Goal: Communication & Community: Answer question/provide support

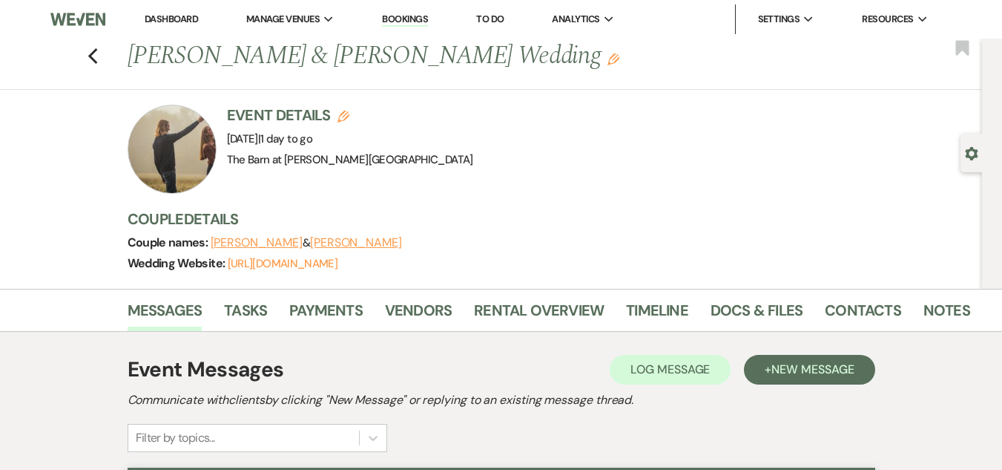
drag, startPoint x: 0, startPoint y: 0, endPoint x: 523, endPoint y: 81, distance: 529.3
click at [523, 105] on div "Event Details Edit Event Date: [DATE] | 1 day to go Venue: [GEOGRAPHIC_DATA] at…" at bounding box center [543, 149] width 831 height 89
click at [99, 53] on icon "Previous" at bounding box center [93, 56] width 11 height 18
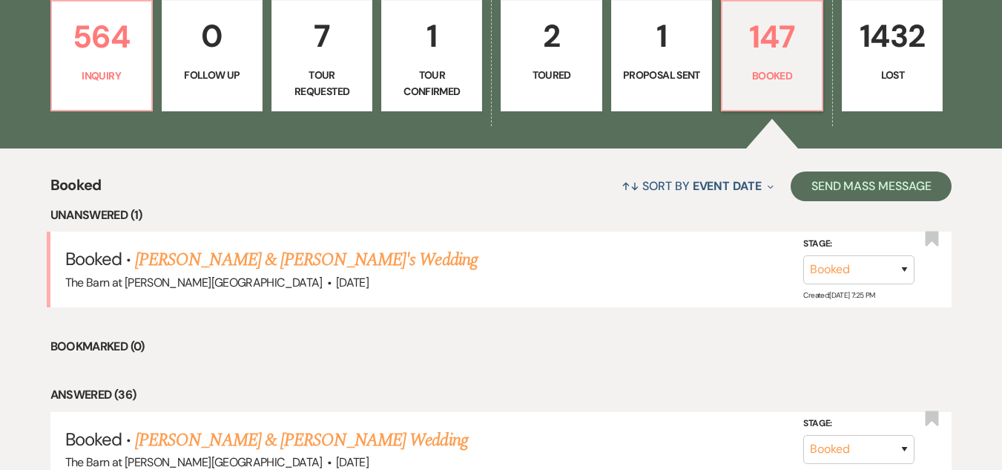
scroll to position [445, 0]
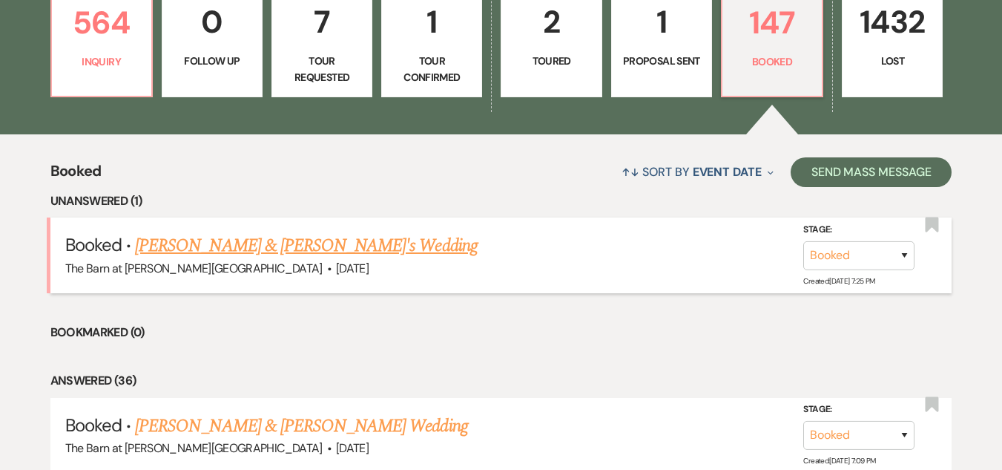
click at [315, 244] on link "[PERSON_NAME] & [PERSON_NAME]'s Wedding" at bounding box center [306, 245] width 343 height 27
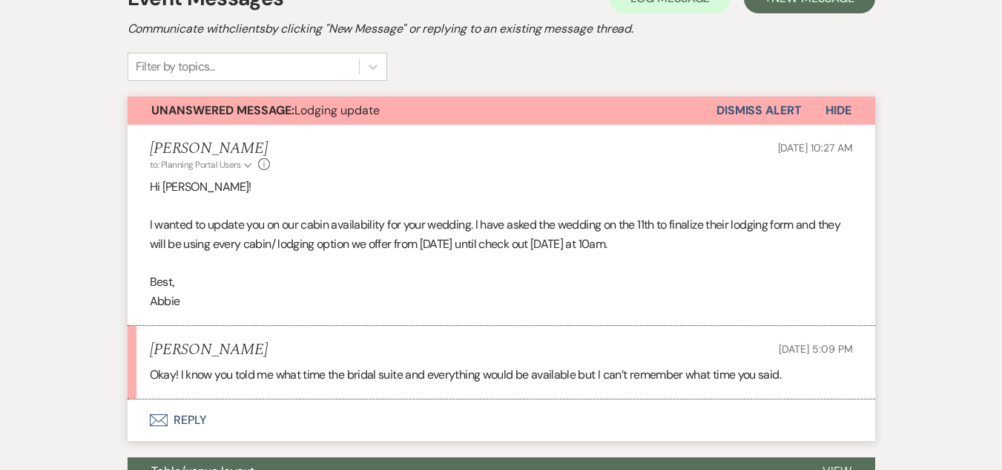
scroll to position [445, 0]
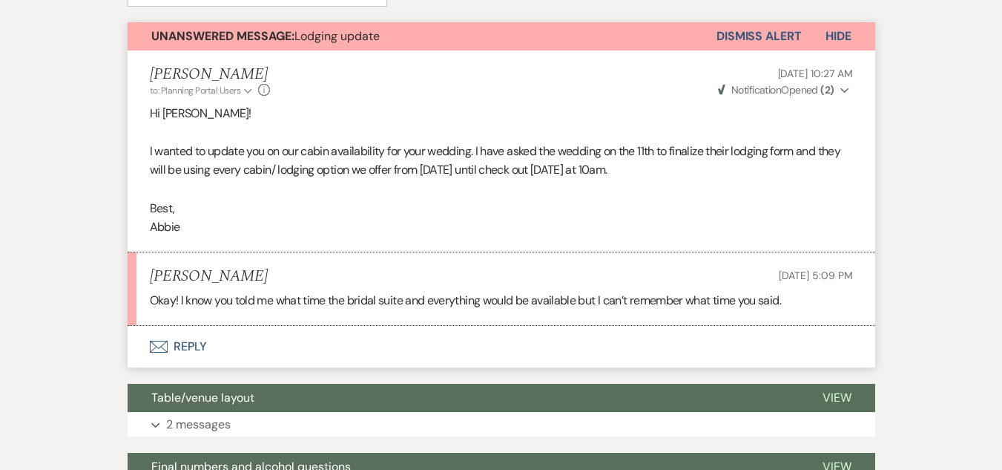
click at [191, 339] on button "Envelope Reply" at bounding box center [502, 347] width 748 height 42
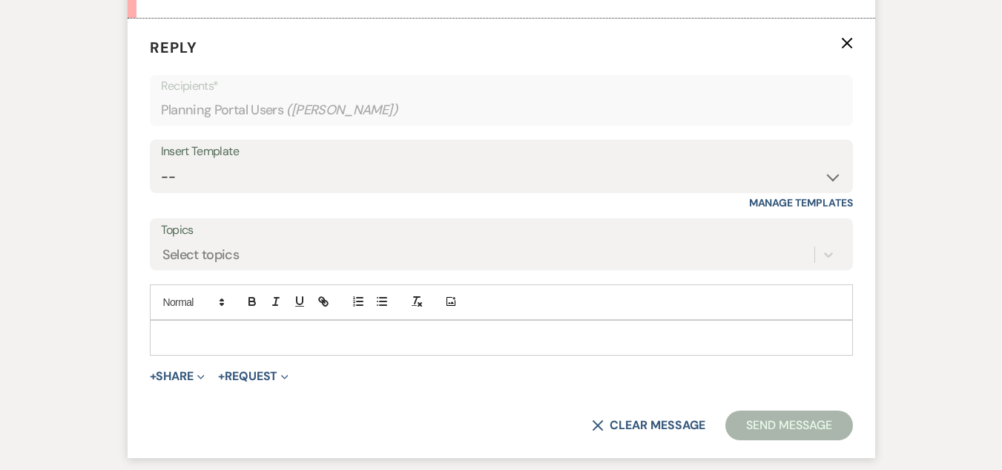
scroll to position [756, 0]
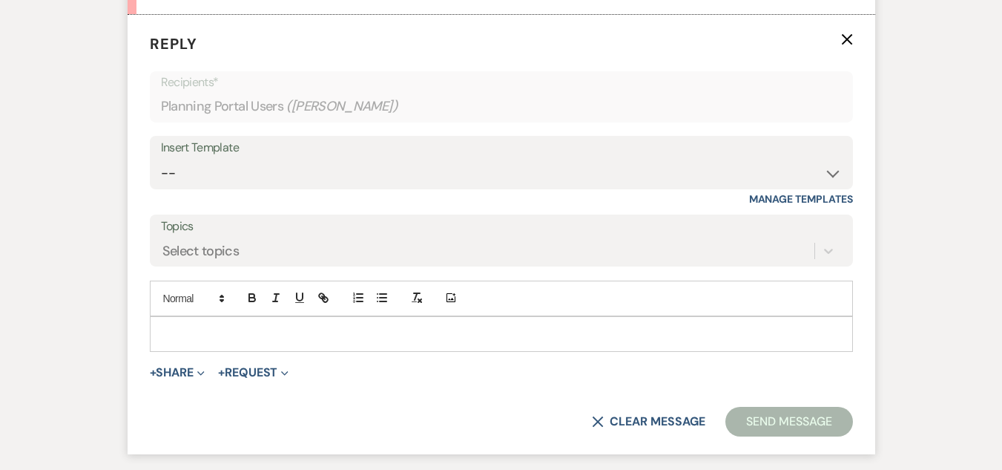
click at [220, 350] on div at bounding box center [502, 334] width 702 height 34
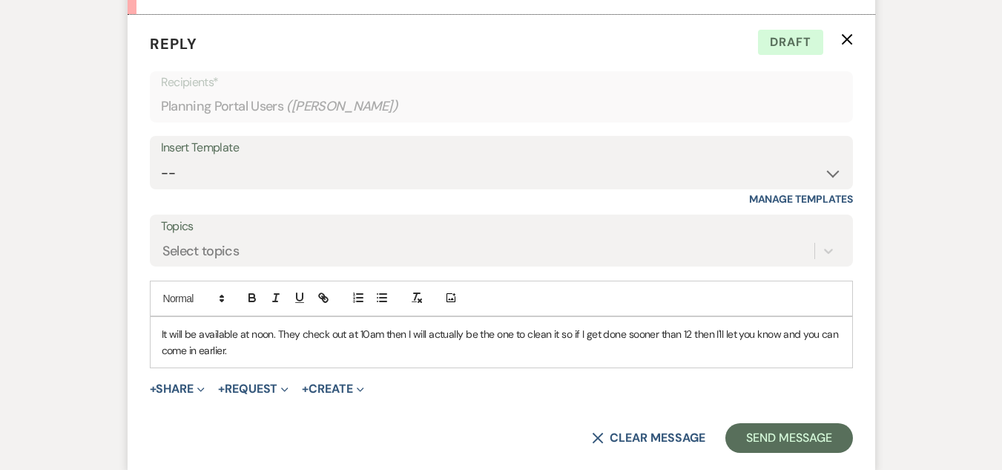
click at [712, 332] on p "It will be available at noon. They check out at 10am then I will actually be th…" at bounding box center [502, 342] width 680 height 33
click at [729, 350] on p "It will be available at noon. They check out at 10am then I will actually be th…" at bounding box center [502, 342] width 680 height 33
click at [156, 330] on div "It will be available at noon. They check out at 10am then I will actually be th…" at bounding box center [502, 342] width 702 height 51
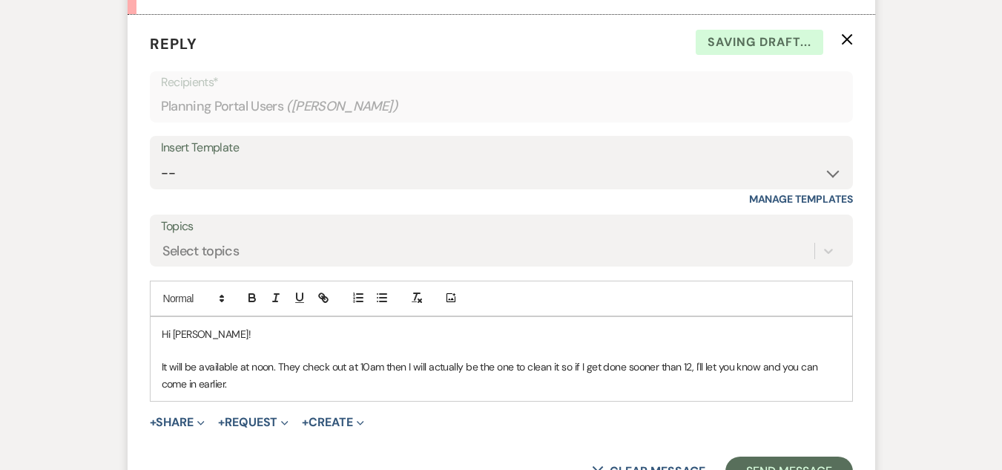
click at [289, 387] on p "It will be available at noon. They check out at 10am then I will actually be th…" at bounding box center [502, 374] width 680 height 33
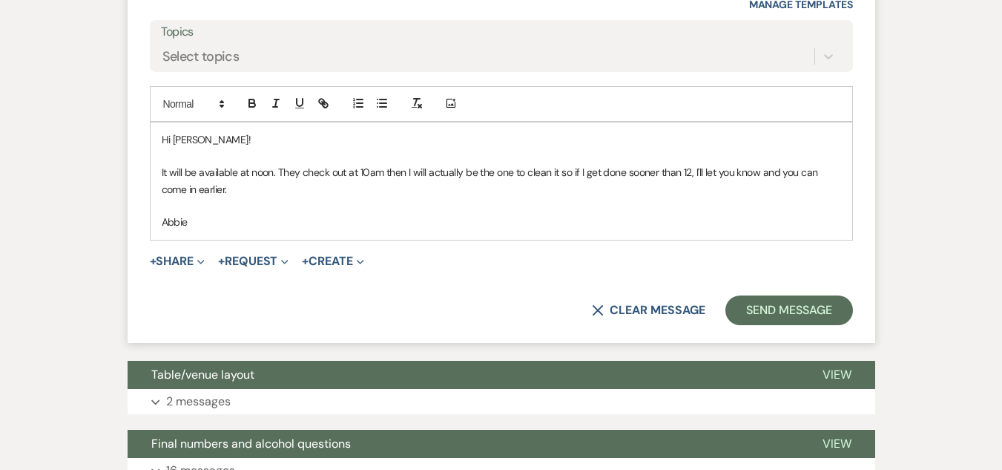
scroll to position [979, 0]
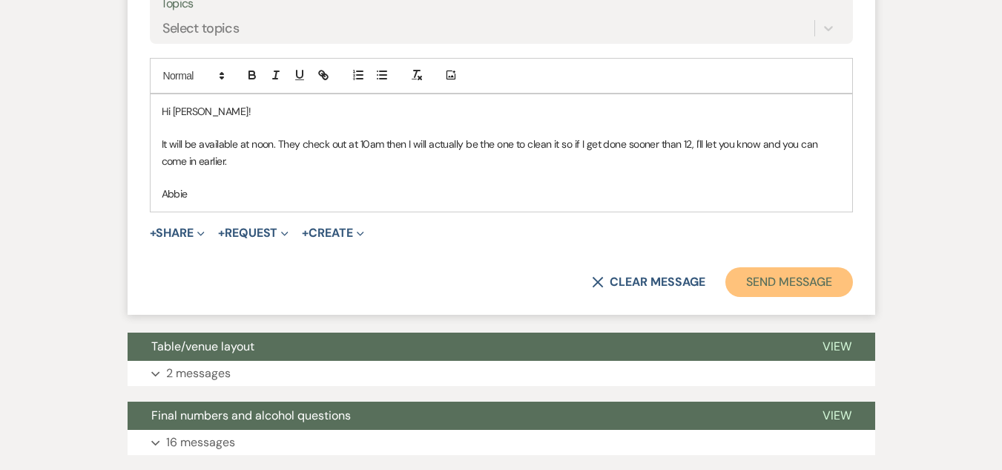
click at [762, 269] on button "Send Message" at bounding box center [789, 282] width 127 height 30
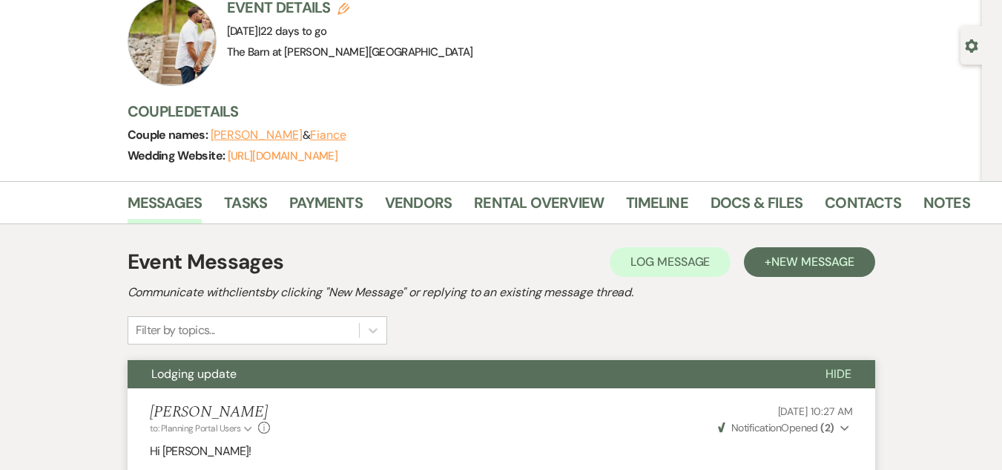
scroll to position [0, 0]
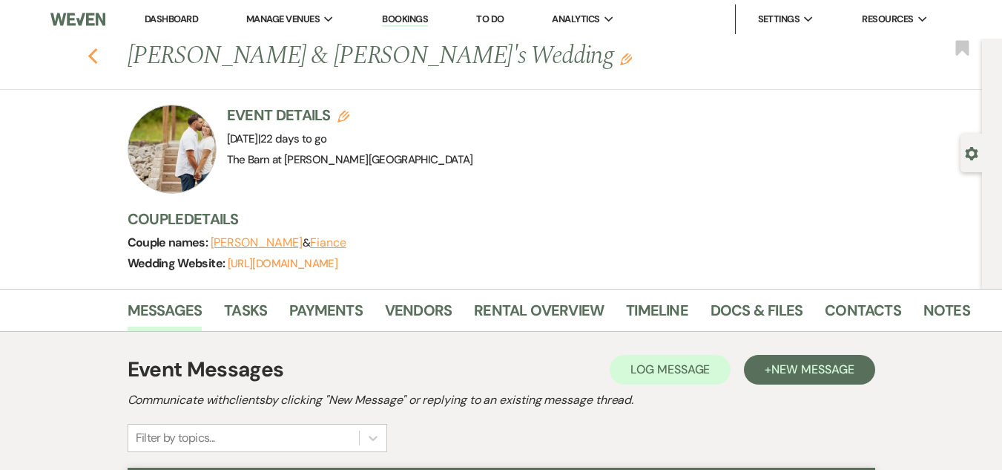
click at [99, 62] on icon "Previous" at bounding box center [93, 56] width 11 height 18
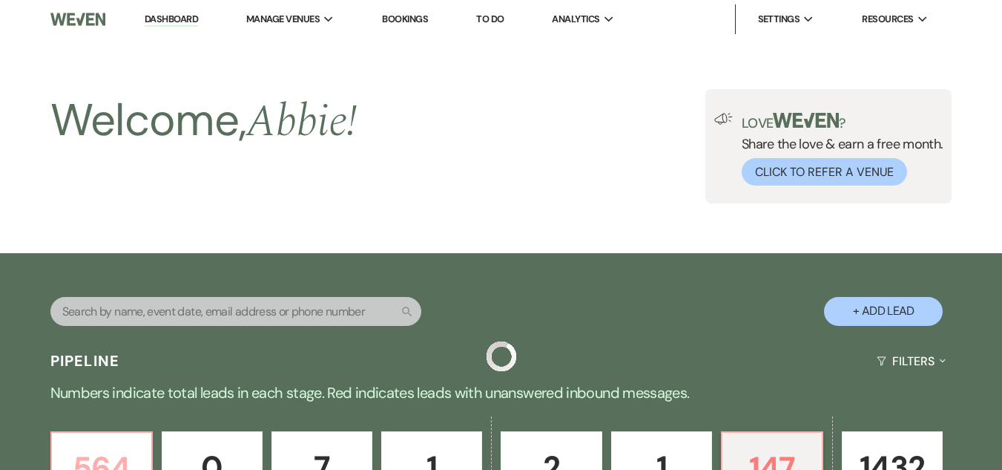
scroll to position [445, 0]
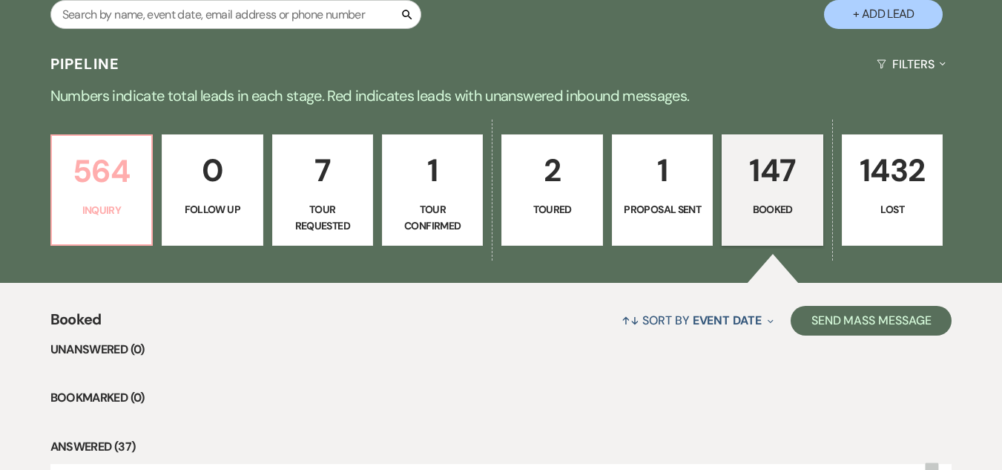
click at [94, 181] on p "564" at bounding box center [102, 171] width 82 height 50
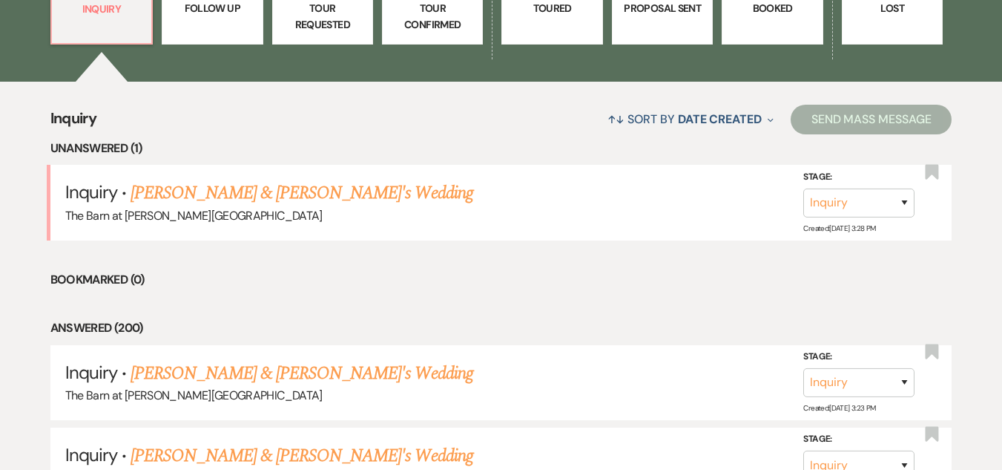
scroll to position [519, 0]
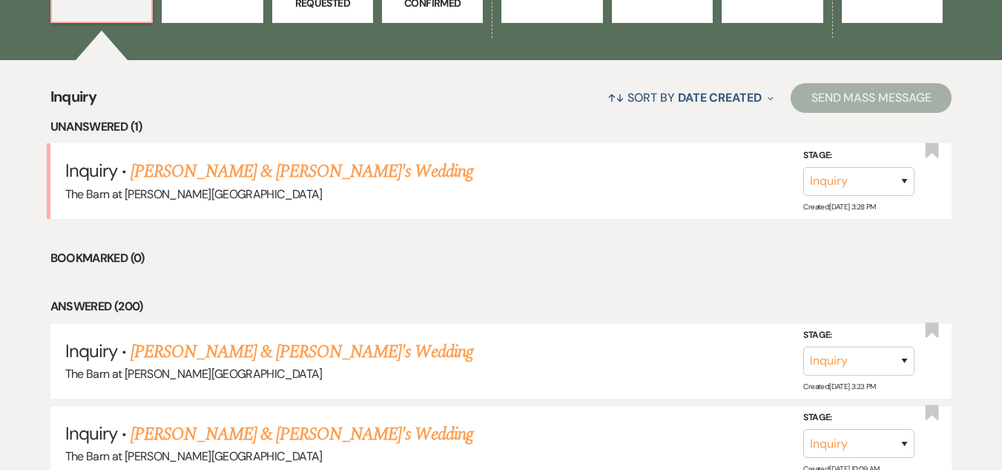
click at [319, 168] on link "[PERSON_NAME] & [PERSON_NAME]'s Wedding" at bounding box center [302, 171] width 343 height 27
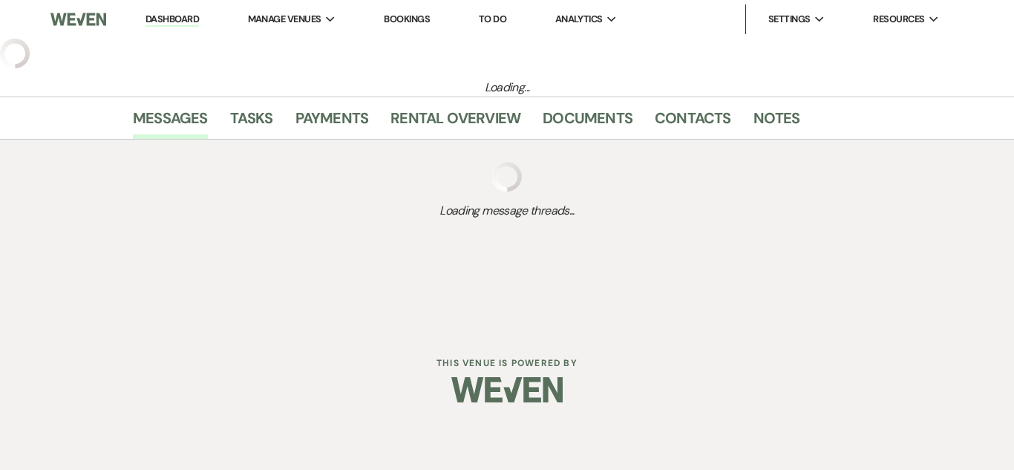
select select "5"
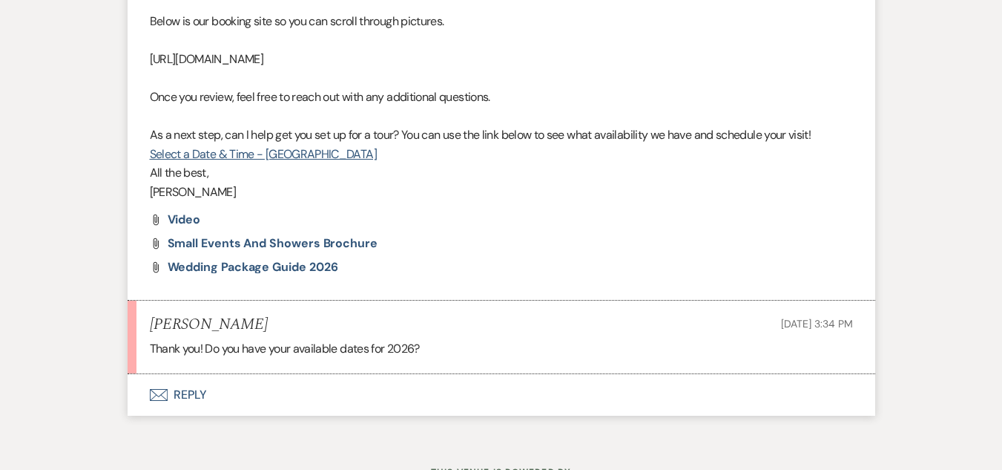
scroll to position [890, 0]
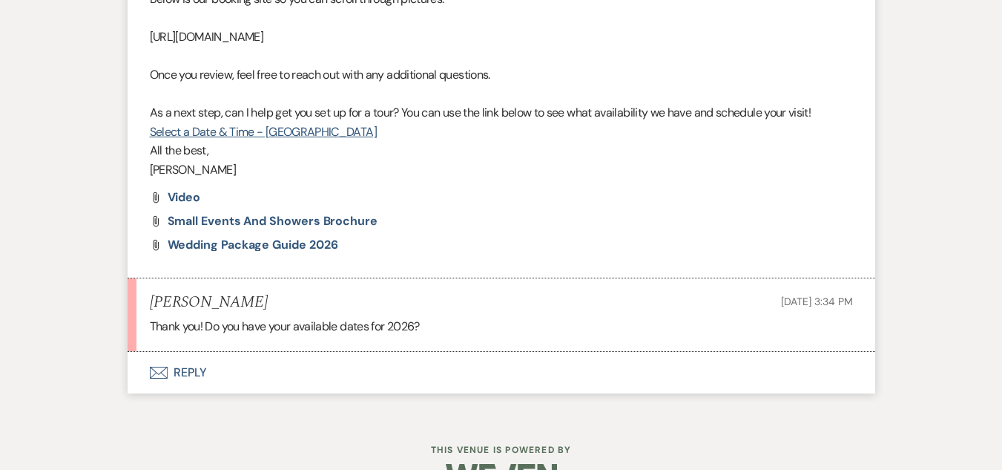
click at [191, 369] on button "Envelope Reply" at bounding box center [502, 373] width 748 height 42
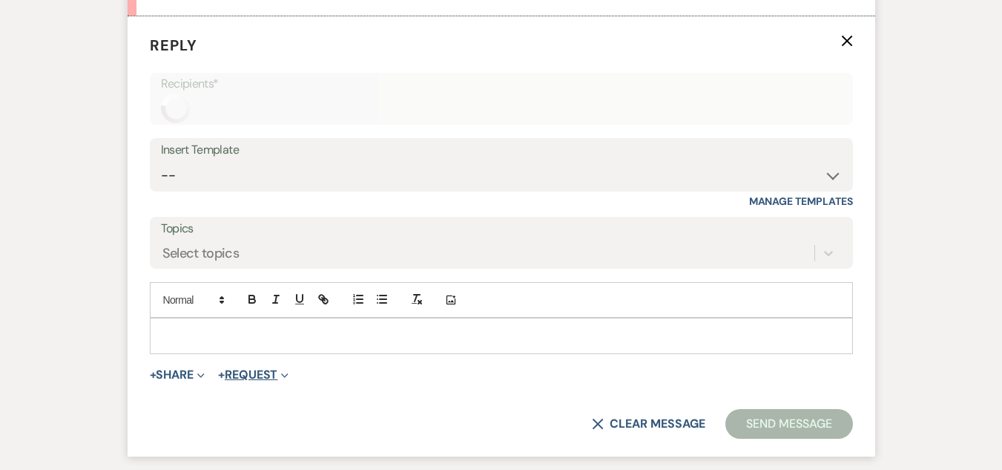
scroll to position [1227, 0]
click at [287, 341] on p at bounding box center [502, 334] width 680 height 16
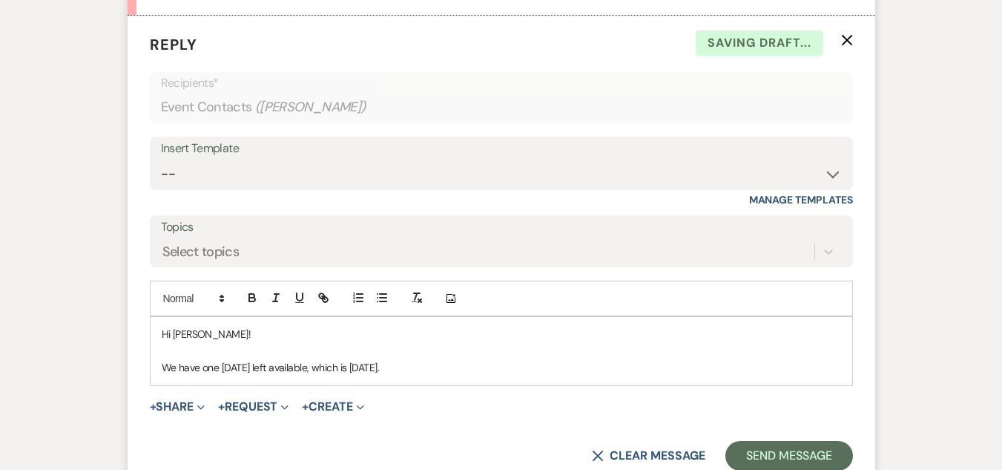
click at [463, 364] on p "We have one [DATE] left available, which is [DATE]." at bounding box center [502, 367] width 680 height 16
click at [529, 369] on p "We have one [DATE] left available, which is [DATE]. We also book weeding from […" at bounding box center [502, 367] width 680 height 16
click at [611, 372] on p "We have one [DATE] left available, which is [DATE]. We also book weddings [DATE…" at bounding box center [502, 367] width 680 height 16
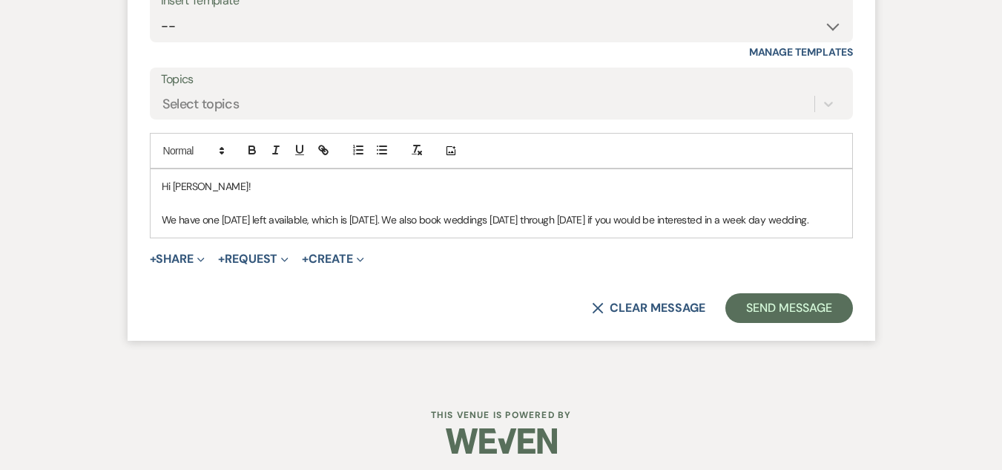
scroll to position [1375, 0]
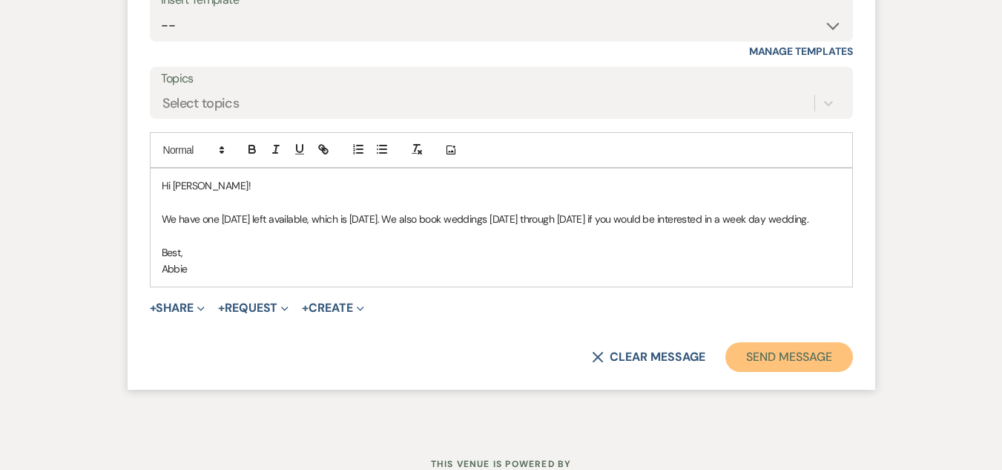
click at [811, 372] on button "Send Message" at bounding box center [789, 357] width 127 height 30
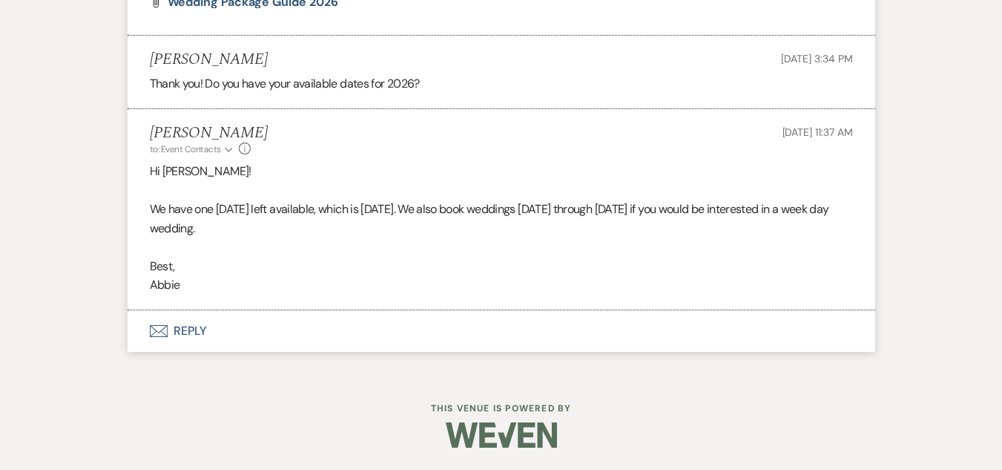
scroll to position [1133, 0]
click at [184, 329] on button "Envelope Reply" at bounding box center [502, 331] width 748 height 42
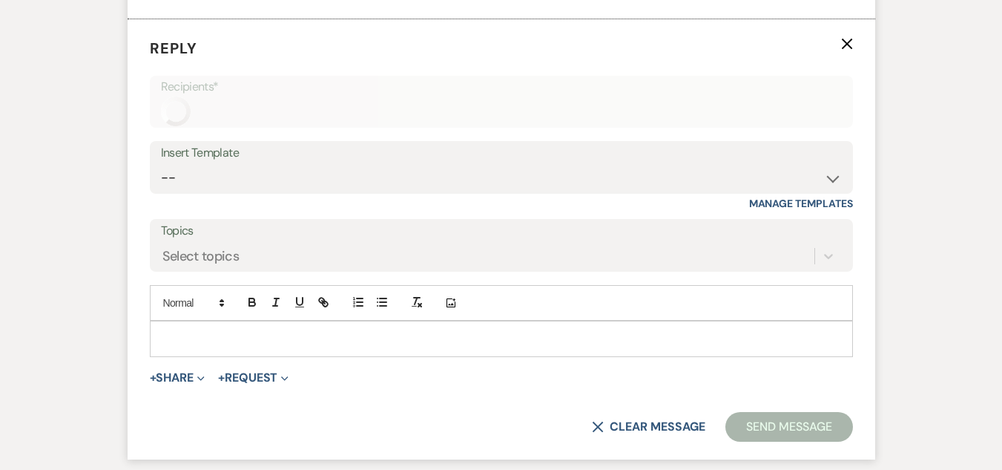
scroll to position [1428, 0]
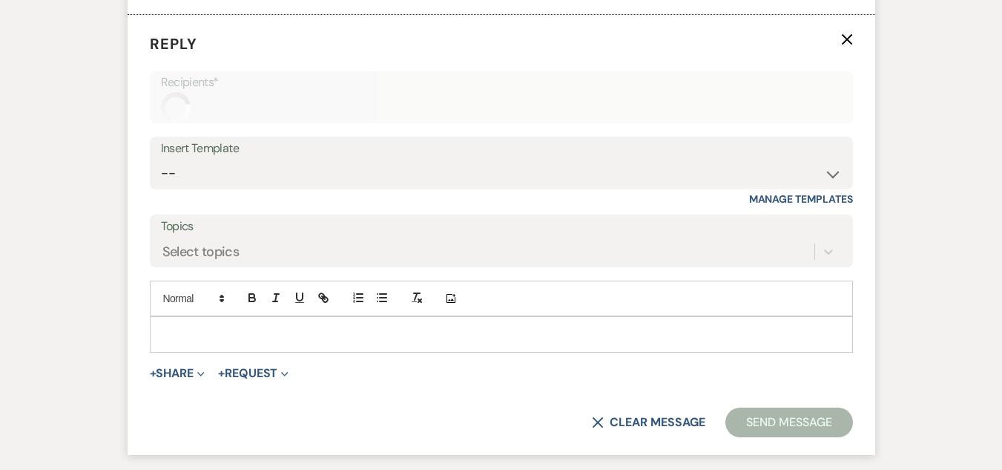
click at [434, 333] on p at bounding box center [502, 334] width 680 height 16
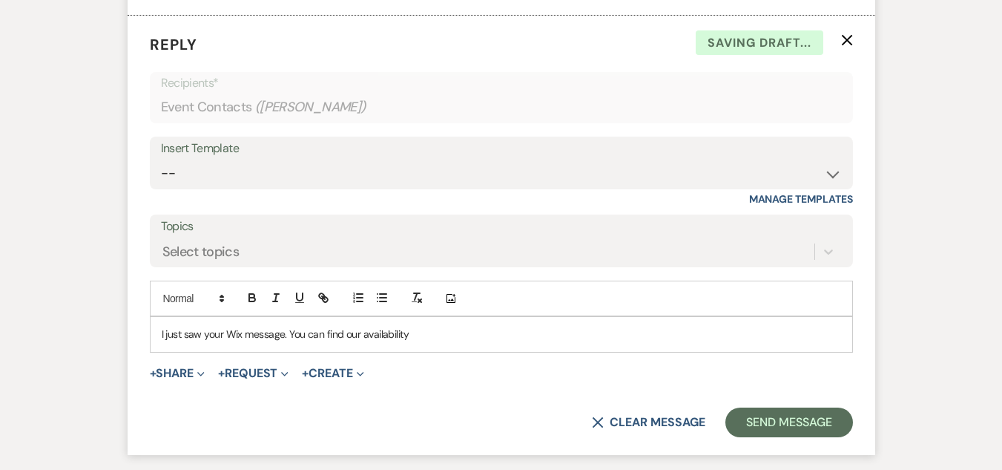
scroll to position [1427, 0]
click at [424, 337] on p "I just saw your Wix message. You can find our availabilitybelow." at bounding box center [502, 334] width 680 height 16
click at [234, 394] on form "Reply X Saving draft... Recipients* Event Contacts ( [PERSON_NAME] ) Insert Tem…" at bounding box center [502, 235] width 748 height 439
click at [402, 341] on p "I just saw your Wix message. You can find our availabilitybelow." at bounding box center [502, 334] width 680 height 16
click at [484, 338] on p "I just saw your Wix message. You can find our availability below." at bounding box center [502, 334] width 680 height 16
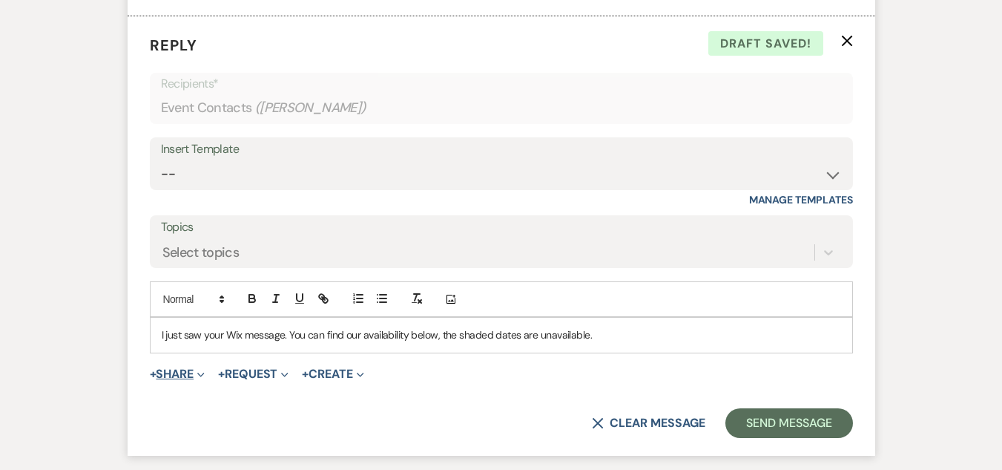
click at [201, 374] on icon "Expand" at bounding box center [200, 374] width 7 height 7
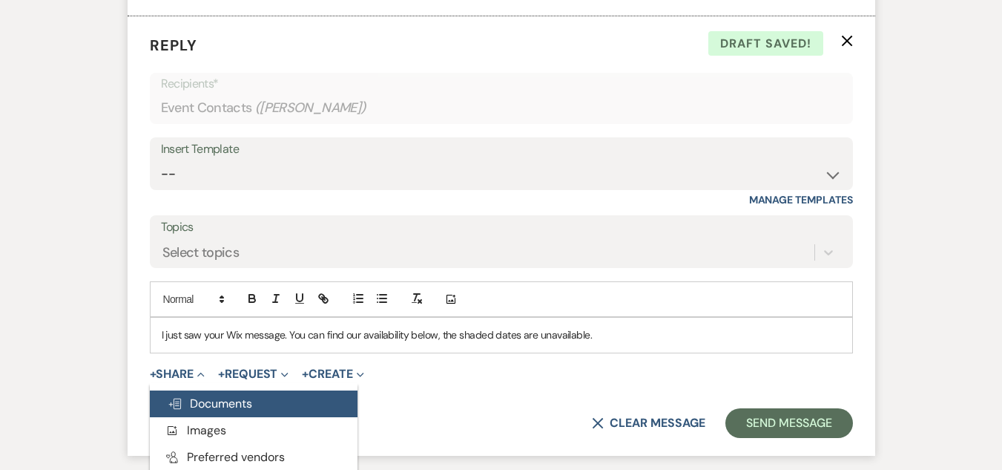
click at [212, 397] on span "Doc Upload Documents" at bounding box center [210, 403] width 85 height 16
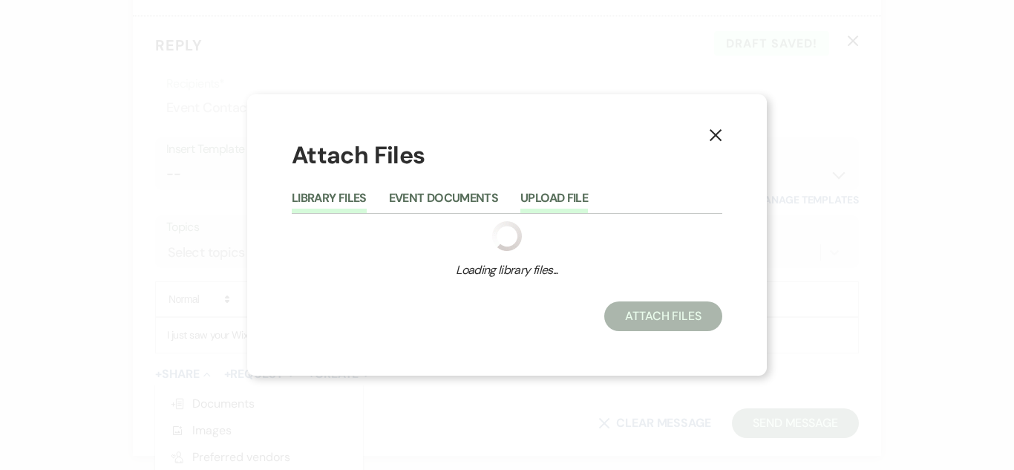
click at [551, 192] on button "Upload File" at bounding box center [554, 202] width 68 height 21
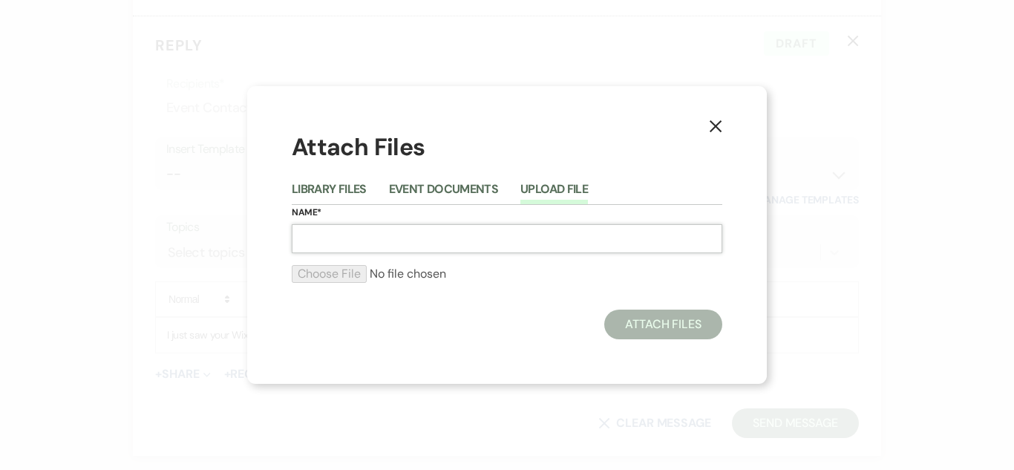
drag, startPoint x: 511, startPoint y: 241, endPoint x: 519, endPoint y: 252, distance: 12.8
click at [519, 252] on input "Name*" at bounding box center [507, 238] width 430 height 29
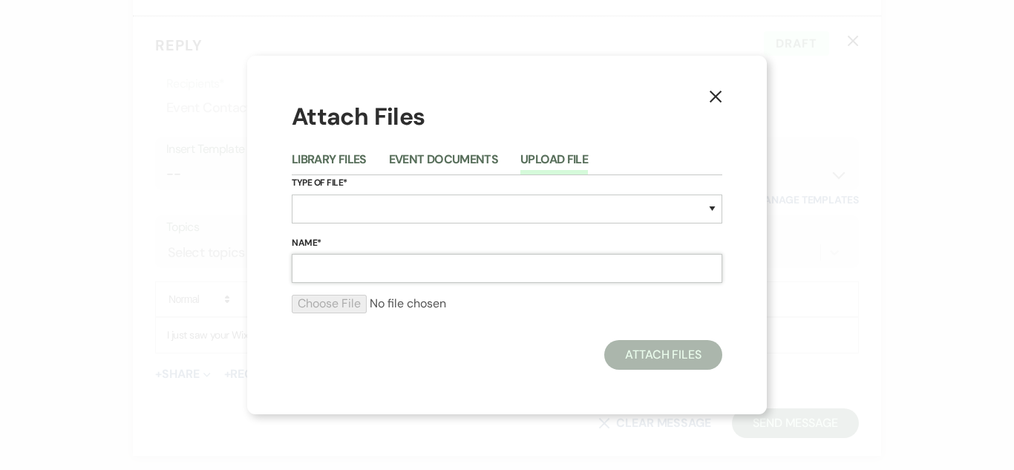
type input "Availability"
click at [440, 214] on select "Special Event Insurance Vendor Certificate of Insurance Contracts / Rental Agre…" at bounding box center [507, 208] width 430 height 29
select select "0"
click at [292, 194] on select "Special Event Insurance Vendor Certificate of Insurance Contracts / Rental Agre…" at bounding box center [507, 208] width 430 height 29
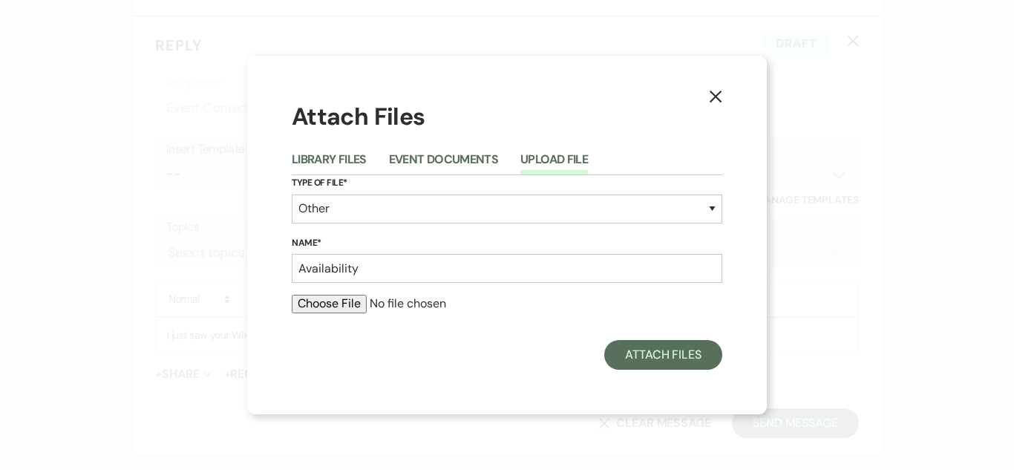
click at [349, 301] on input "file" at bounding box center [507, 304] width 430 height 18
type input "C:\fakepath\Screenshot [DATE] 114053.png"
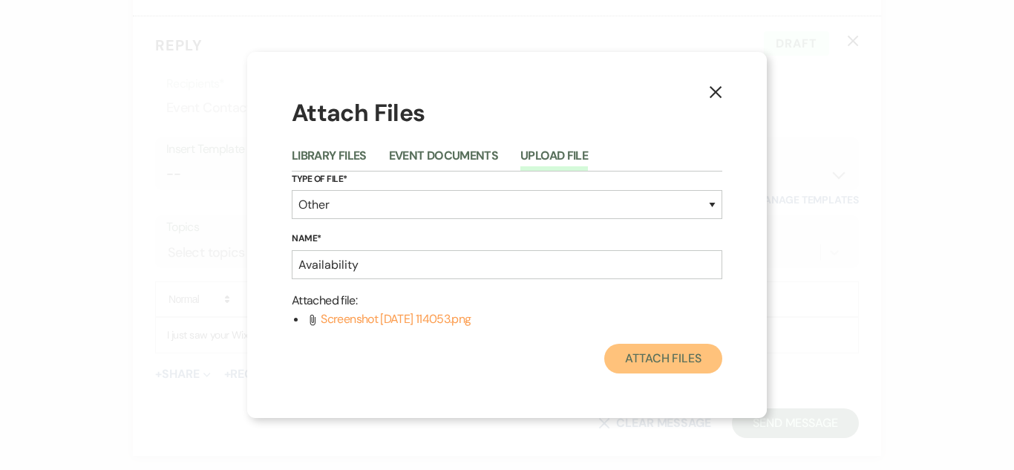
click at [659, 356] on button "Attach Files" at bounding box center [663, 359] width 118 height 30
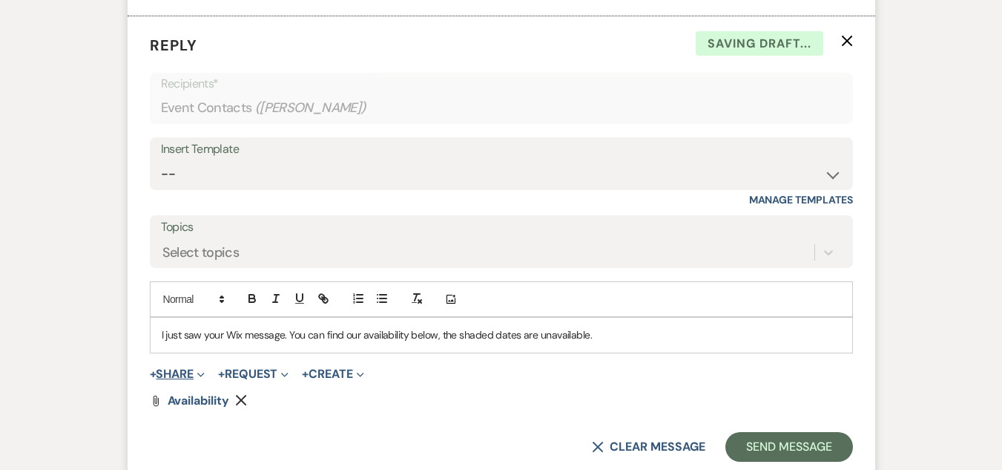
click at [153, 375] on span "+" at bounding box center [153, 374] width 7 height 12
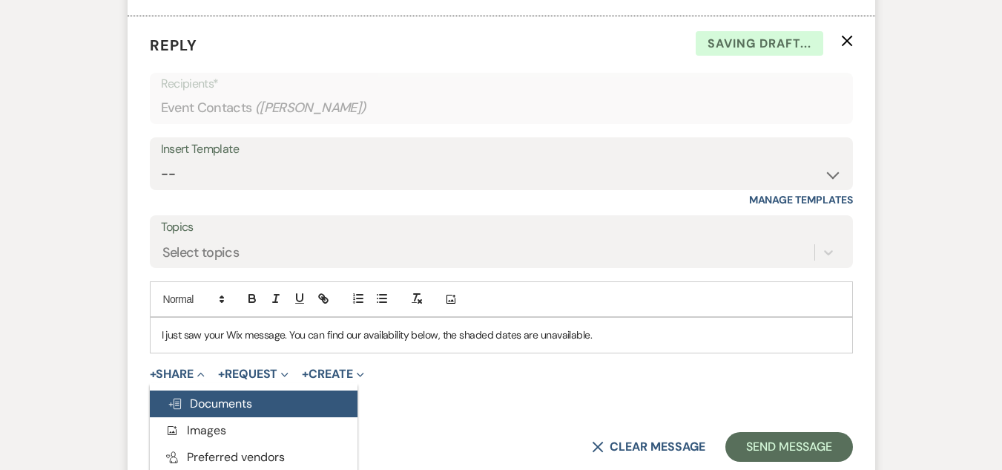
click at [204, 401] on span "Doc Upload Documents" at bounding box center [210, 403] width 85 height 16
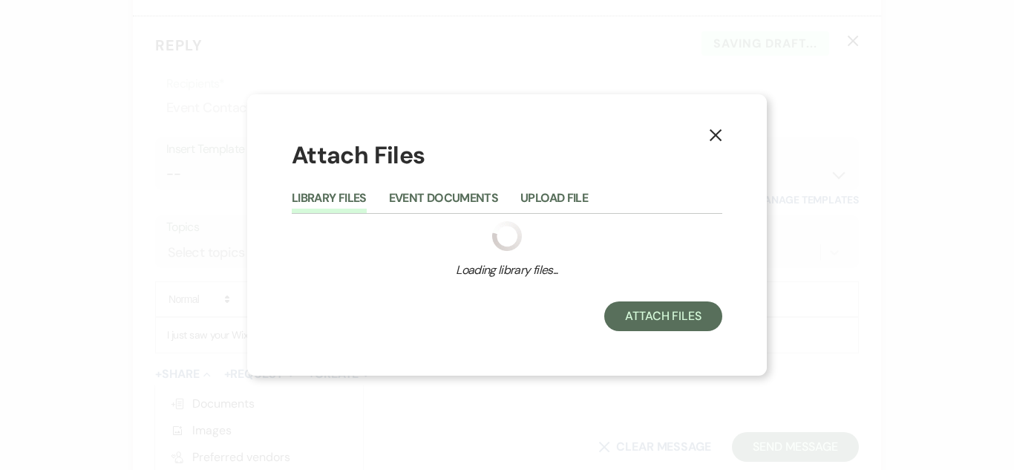
click at [562, 200] on button "Upload File" at bounding box center [554, 202] width 68 height 21
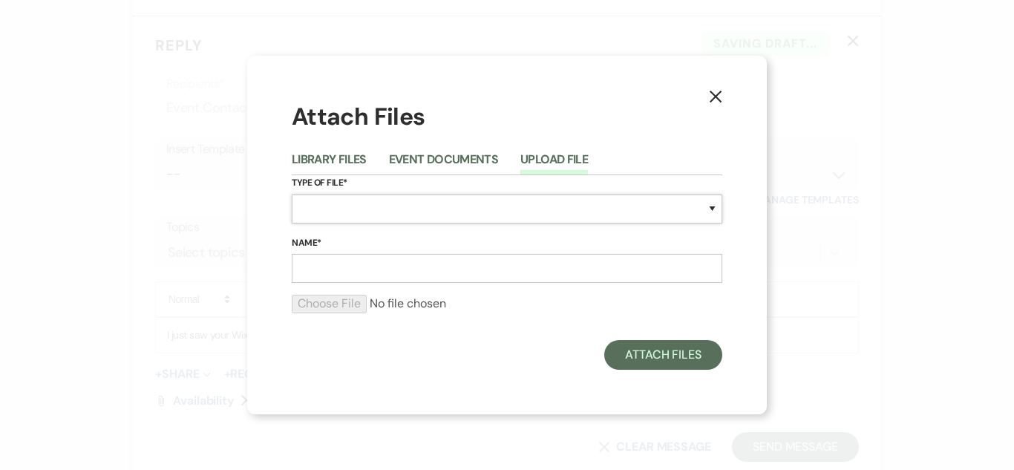
click at [519, 203] on select "Special Event Insurance Vendor Certificate of Insurance Contracts / Rental Agre…" at bounding box center [507, 208] width 430 height 29
select select "0"
click at [292, 194] on select "Special Event Insurance Vendor Certificate of Insurance Contracts / Rental Agre…" at bounding box center [507, 208] width 430 height 29
click at [496, 269] on input "Name*" at bounding box center [507, 268] width 430 height 29
type input "Availability"
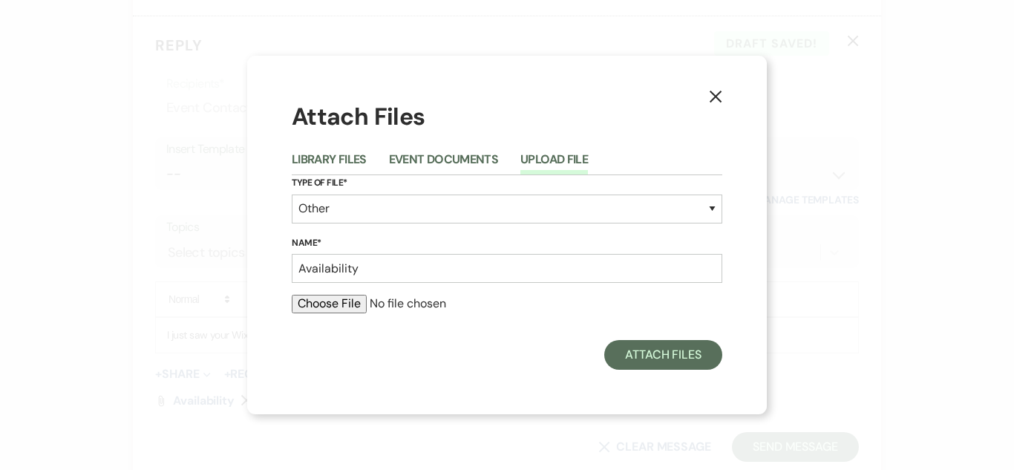
click at [344, 291] on form "Type of File* Special Event Insurance Vendor Certificate of Insurance Contracts…" at bounding box center [507, 250] width 430 height 150
click at [346, 299] on input "file" at bounding box center [507, 304] width 430 height 18
type input "C:\fakepath\Screenshot [DATE] 114119.png"
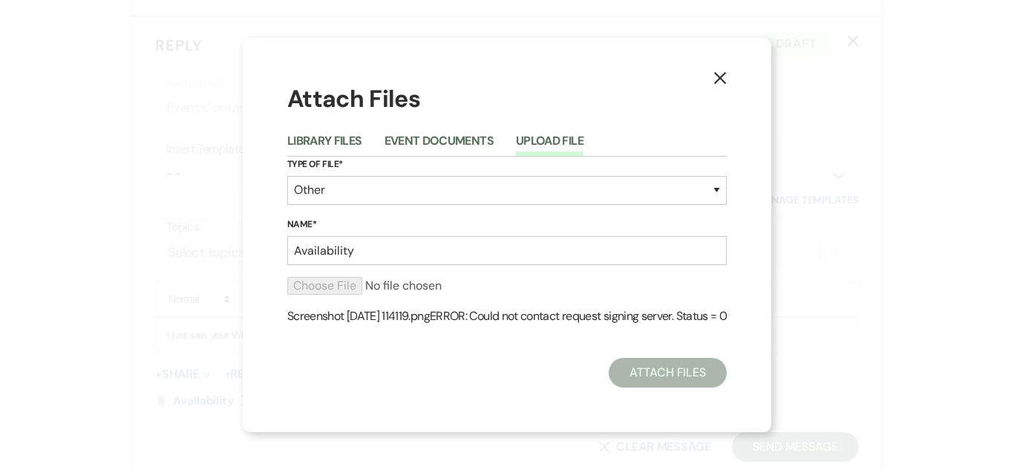
click at [430, 318] on span "Screenshot [DATE] 114119.png" at bounding box center [358, 316] width 142 height 16
drag, startPoint x: 742, startPoint y: 259, endPoint x: 751, endPoint y: 256, distance: 9.4
click at [745, 259] on div "X Attach Files Library Files Event Documents Upload File Type of File* Special …" at bounding box center [507, 235] width 528 height 395
click at [726, 81] on use "button" at bounding box center [720, 78] width 12 height 12
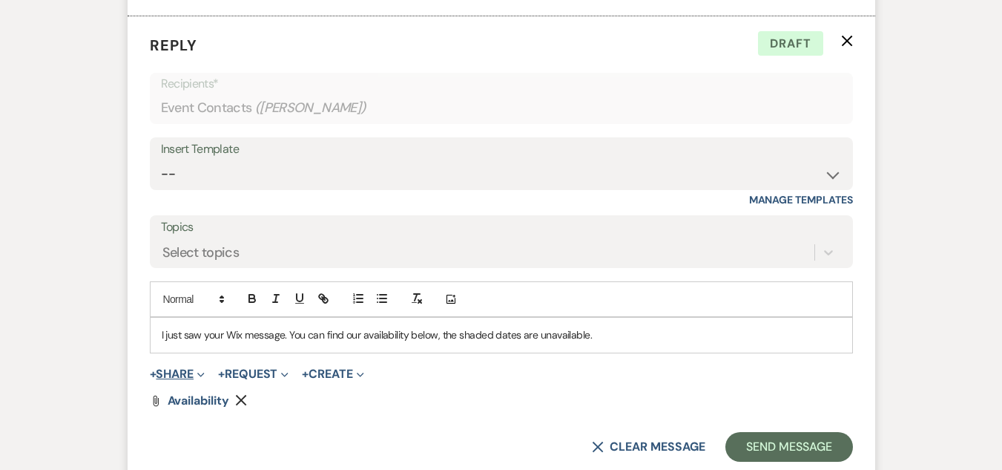
click at [177, 374] on button "+ Share Expand" at bounding box center [178, 374] width 56 height 12
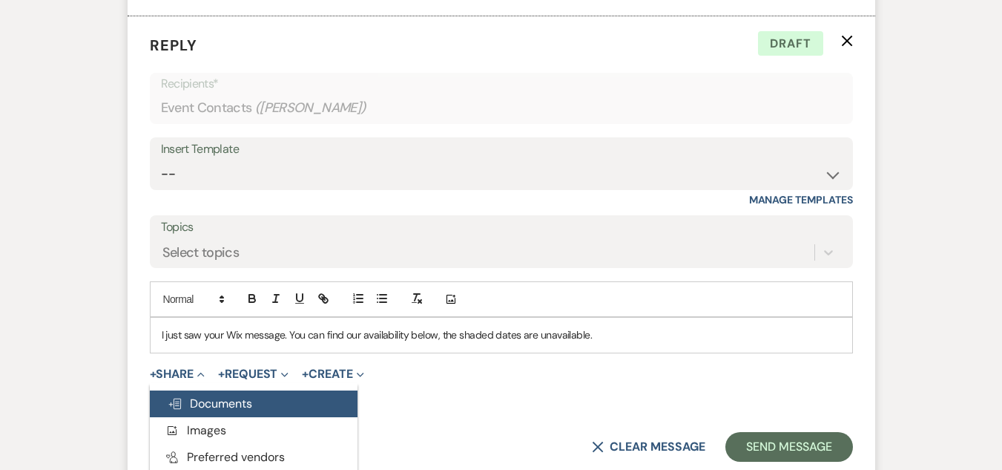
click at [202, 390] on button "Doc Upload Documents" at bounding box center [254, 403] width 208 height 27
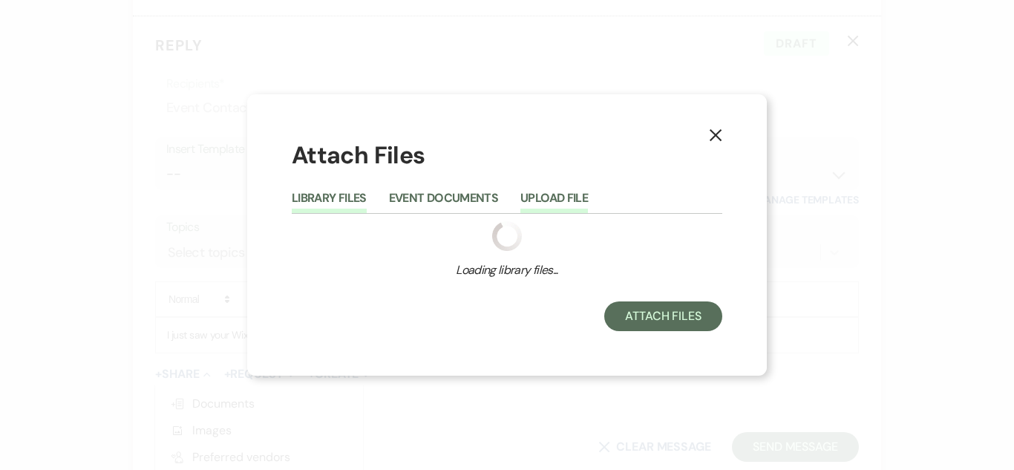
click at [545, 203] on button "Upload File" at bounding box center [554, 202] width 68 height 21
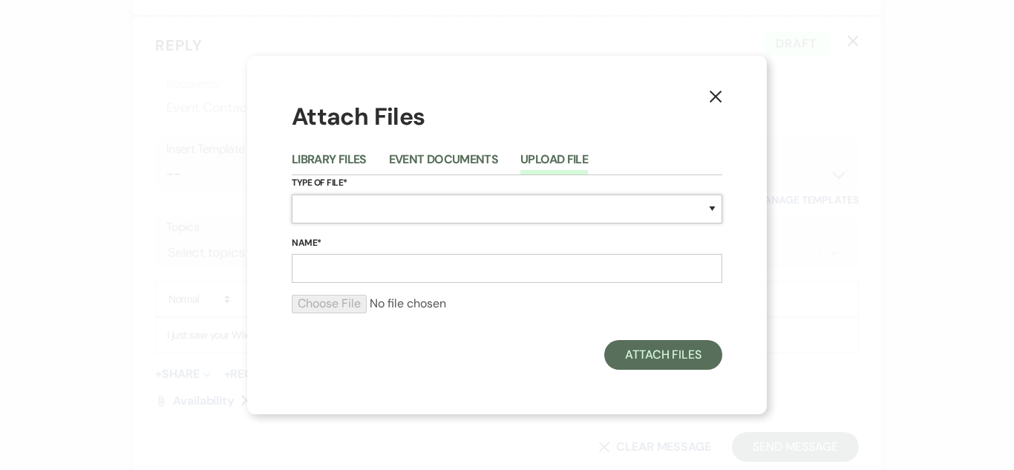
click at [516, 209] on select "Special Event Insurance Vendor Certificate of Insurance Contracts / Rental Agre…" at bounding box center [507, 208] width 430 height 29
select select "0"
click at [292, 194] on select "Special Event Insurance Vendor Certificate of Insurance Contracts / Rental Agre…" at bounding box center [507, 208] width 430 height 29
click at [464, 264] on input "Name*" at bounding box center [507, 268] width 430 height 29
type input "Availability"
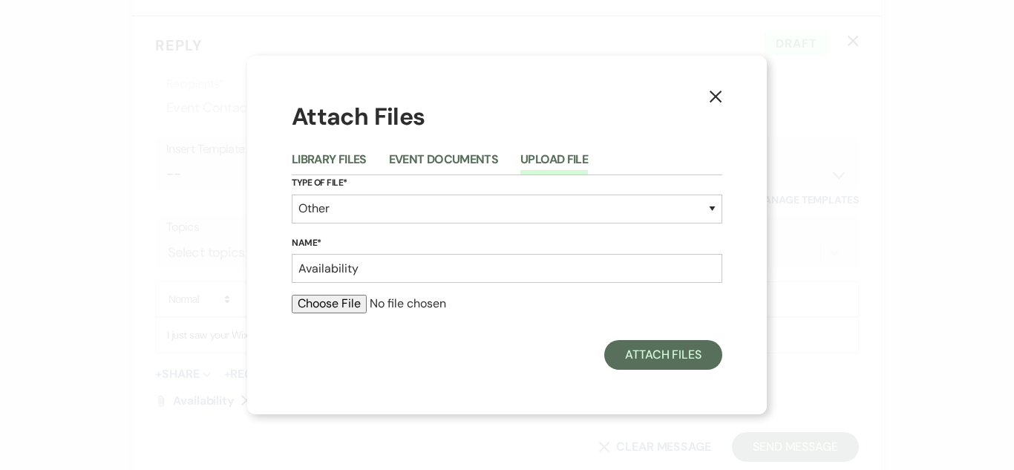
click at [354, 303] on input "file" at bounding box center [507, 304] width 430 height 18
type input "C:\fakepath\Screenshot [DATE] 114119.png"
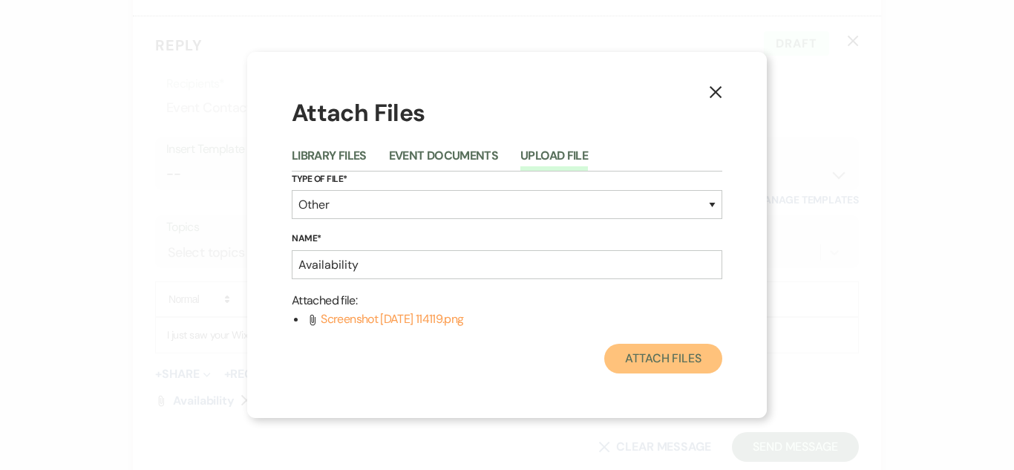
click at [644, 361] on button "Attach Files" at bounding box center [663, 359] width 118 height 30
click at [646, 360] on button "Attach Files" at bounding box center [663, 359] width 118 height 30
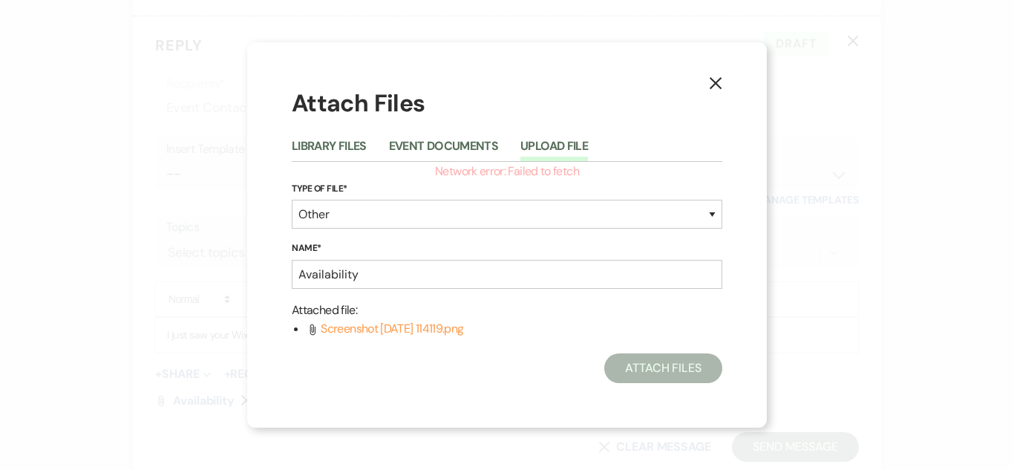
click at [467, 148] on button "Event Documents" at bounding box center [443, 150] width 109 height 21
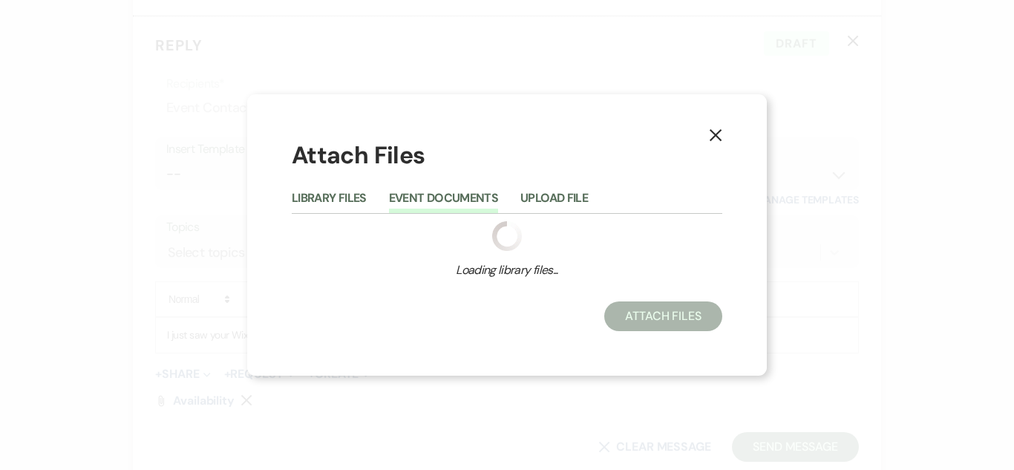
click at [581, 173] on div "Attach Files Library Files Event Documents Upload File Loading library files...…" at bounding box center [507, 235] width 430 height 192
click at [562, 208] on div "Library Files Event Documents Upload File Loading library files... Network erro…" at bounding box center [507, 235] width 430 height 104
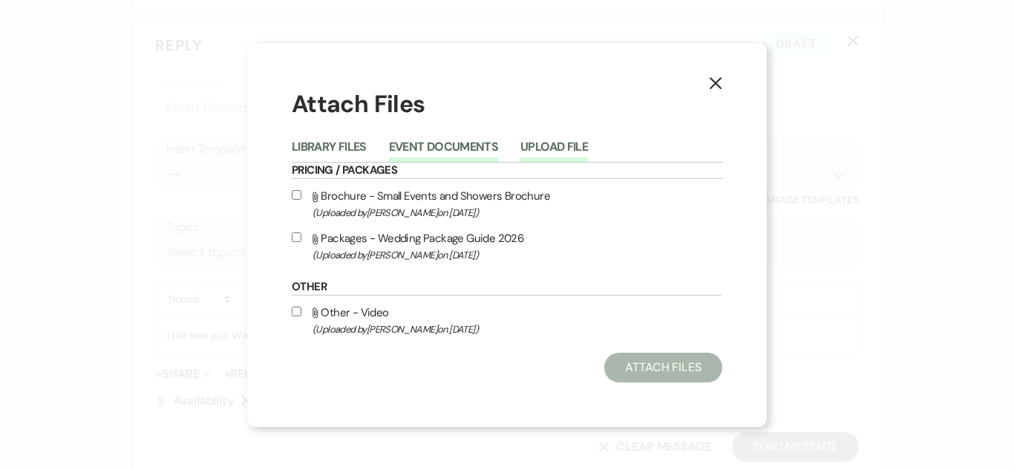
click at [559, 145] on button "Upload File" at bounding box center [554, 151] width 68 height 21
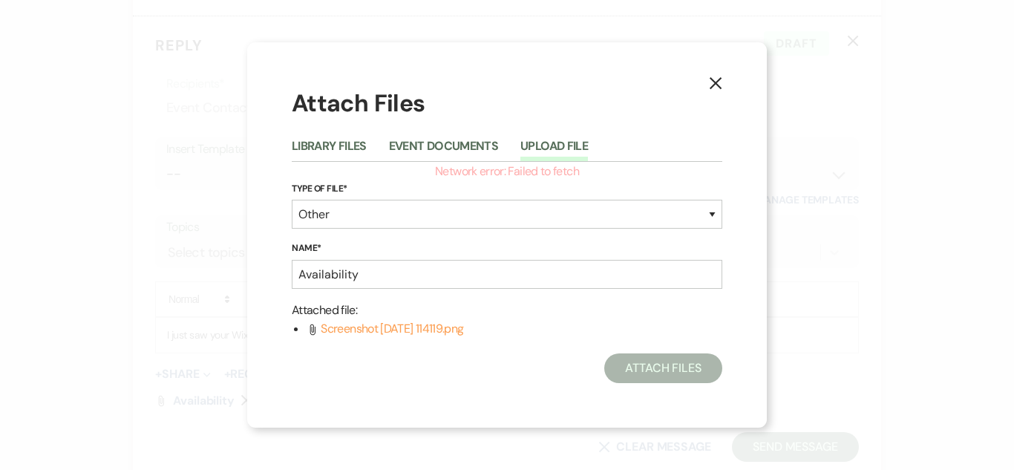
click at [716, 85] on icon "X" at bounding box center [715, 82] width 13 height 13
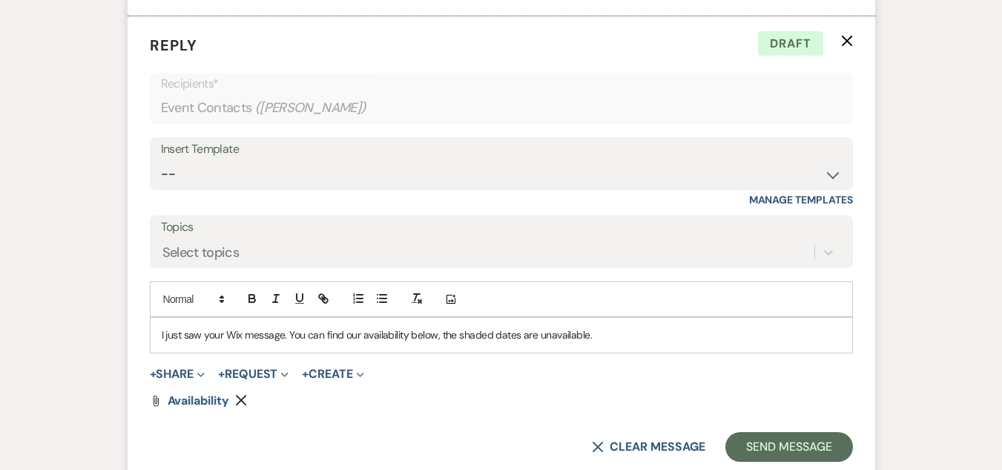
click at [180, 364] on form "Reply X Draft Recipients* Event Contacts ( [PERSON_NAME] ) Insert Template -- W…" at bounding box center [502, 247] width 748 height 463
click at [182, 372] on button "+ Share Expand" at bounding box center [178, 374] width 56 height 12
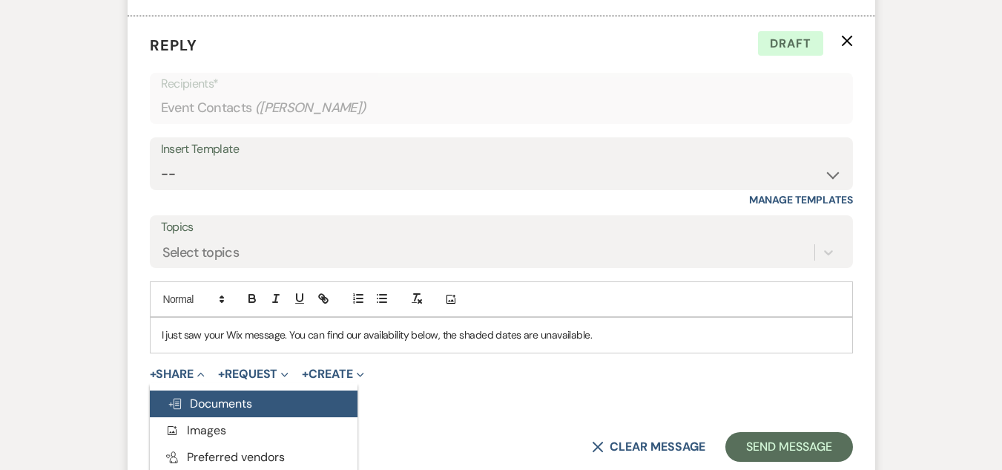
click at [269, 406] on button "Doc Upload Documents" at bounding box center [254, 403] width 208 height 27
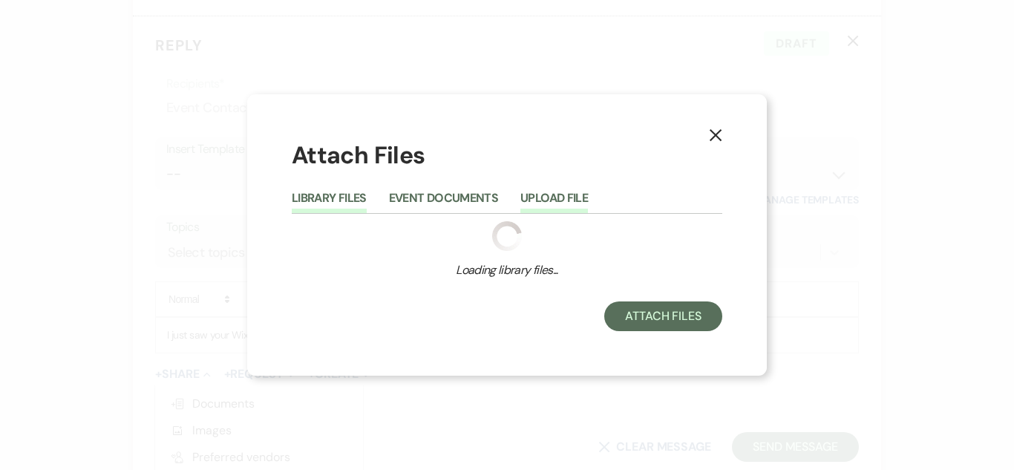
click at [565, 196] on button "Upload File" at bounding box center [554, 202] width 68 height 21
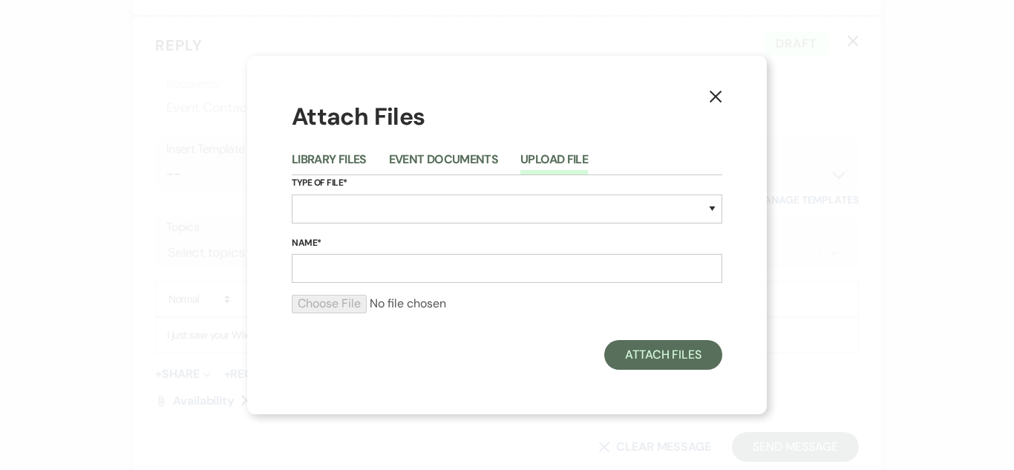
drag, startPoint x: 447, startPoint y: 233, endPoint x: 453, endPoint y: 216, distance: 17.8
click at [450, 231] on div "Type of File* Special Event Insurance Vendor Certificate of Insurance Contracts…" at bounding box center [507, 205] width 430 height 60
click at [454, 215] on select "Special Event Insurance Vendor Certificate of Insurance Contracts / Rental Agre…" at bounding box center [507, 208] width 430 height 29
select select "0"
click at [292, 194] on select "Special Event Insurance Vendor Certificate of Insurance Contracts / Rental Agre…" at bounding box center [507, 208] width 430 height 29
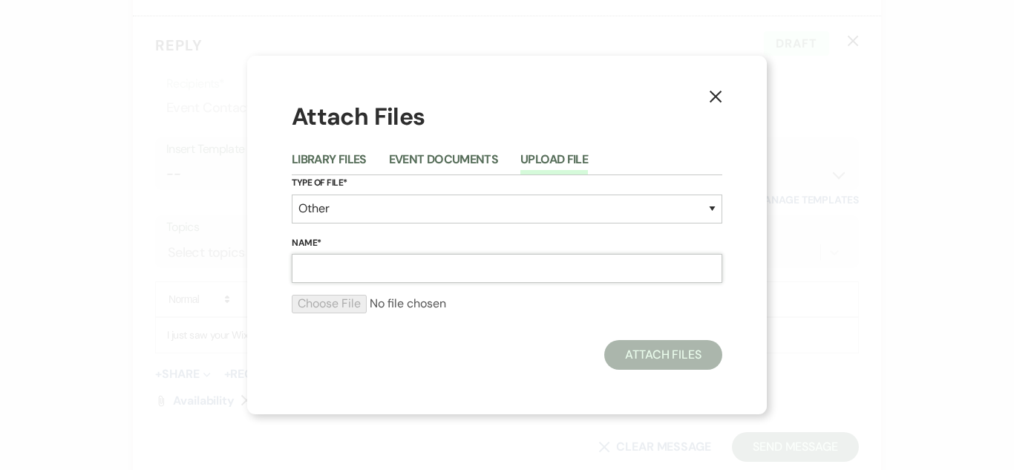
drag, startPoint x: 428, startPoint y: 272, endPoint x: 435, endPoint y: 267, distance: 8.0
click at [434, 271] on input "Name*" at bounding box center [507, 268] width 430 height 29
type input "Availability"
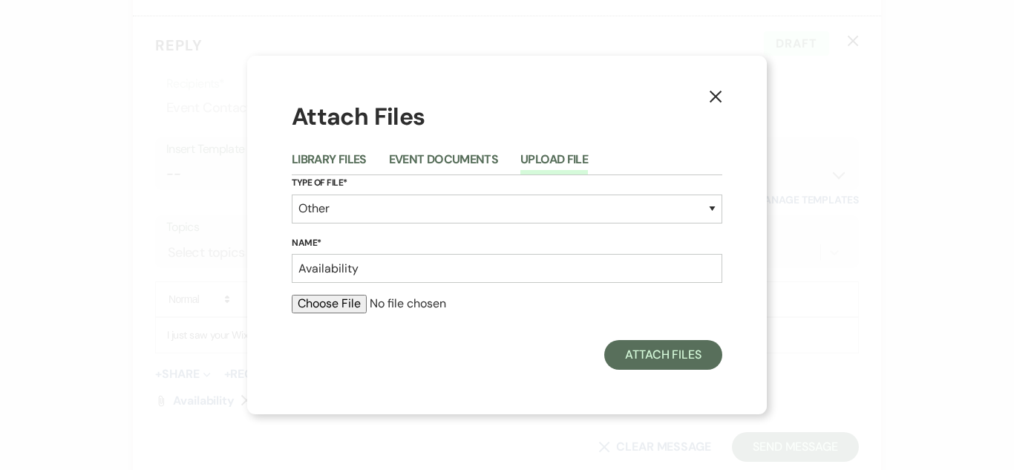
click at [315, 303] on input "file" at bounding box center [507, 304] width 430 height 18
type input "C:\fakepath\Screenshot [DATE] 114119.png"
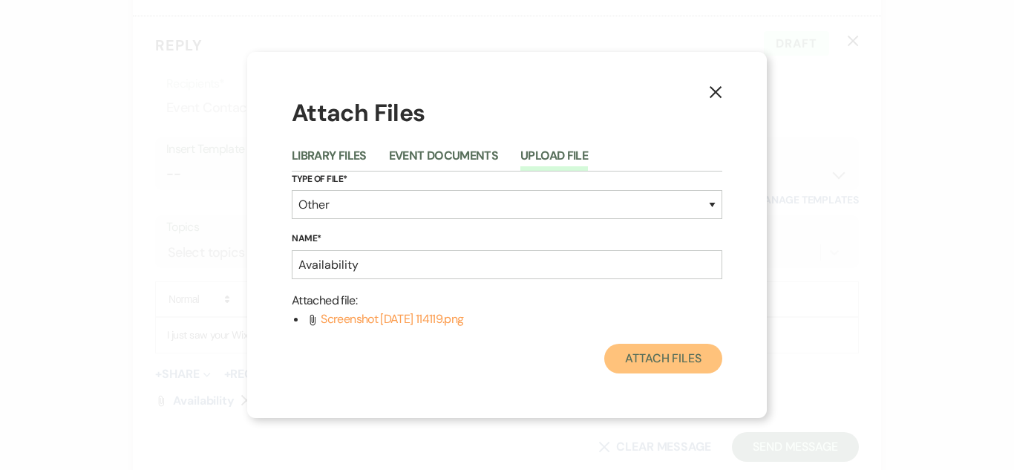
click at [711, 348] on button "Attach Files" at bounding box center [663, 359] width 118 height 30
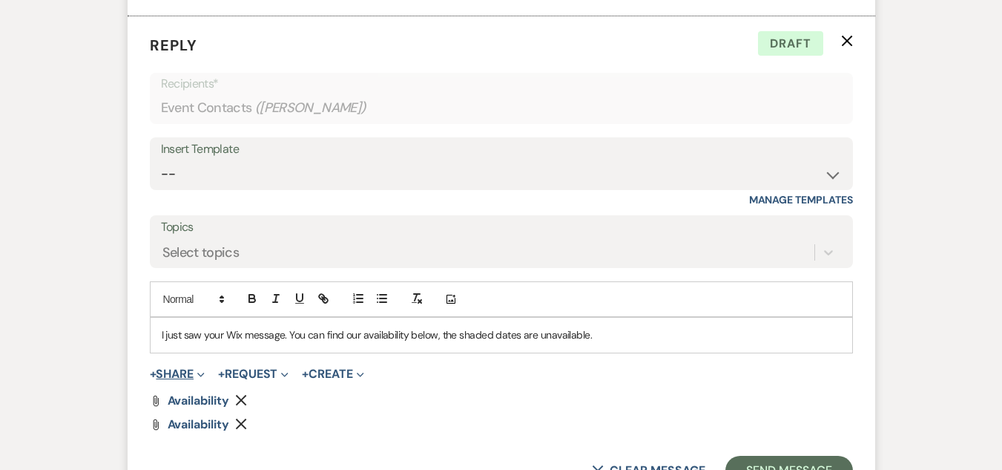
click at [199, 375] on span "Expand" at bounding box center [199, 374] width 11 height 16
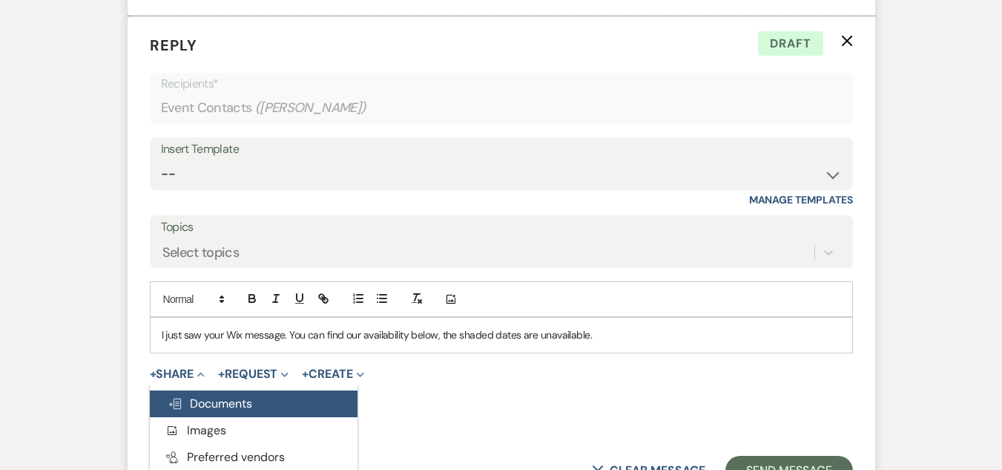
click at [211, 398] on span "Doc Upload Documents" at bounding box center [210, 403] width 85 height 16
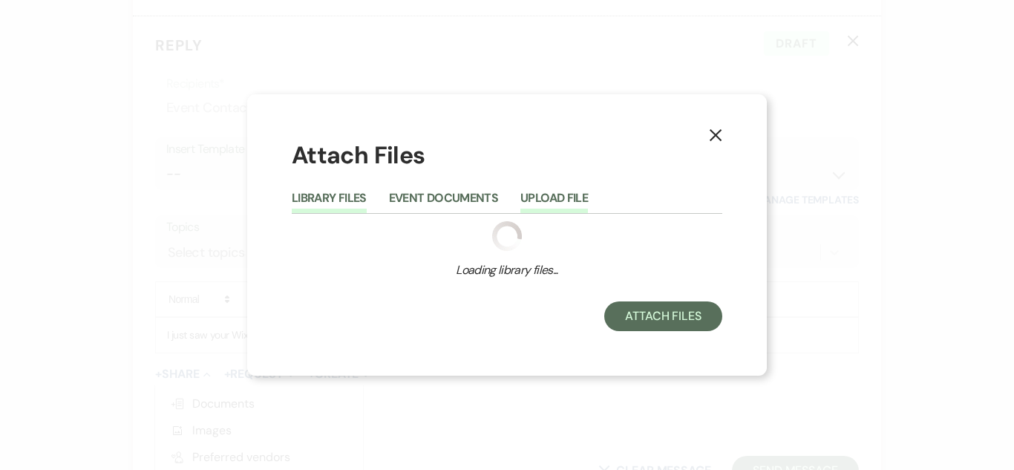
click at [562, 199] on button "Upload File" at bounding box center [554, 202] width 68 height 21
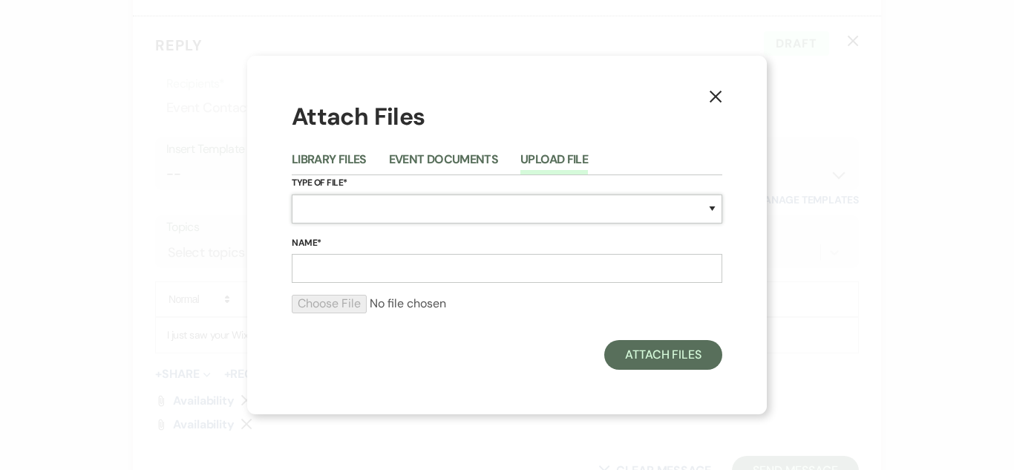
click at [498, 206] on select "Special Event Insurance Vendor Certificate of Insurance Contracts / Rental Agre…" at bounding box center [507, 208] width 430 height 29
select select "0"
click at [292, 194] on select "Special Event Insurance Vendor Certificate of Insurance Contracts / Rental Agre…" at bounding box center [507, 208] width 430 height 29
click at [531, 268] on input "Name*" at bounding box center [507, 268] width 430 height 29
type input "Availability"
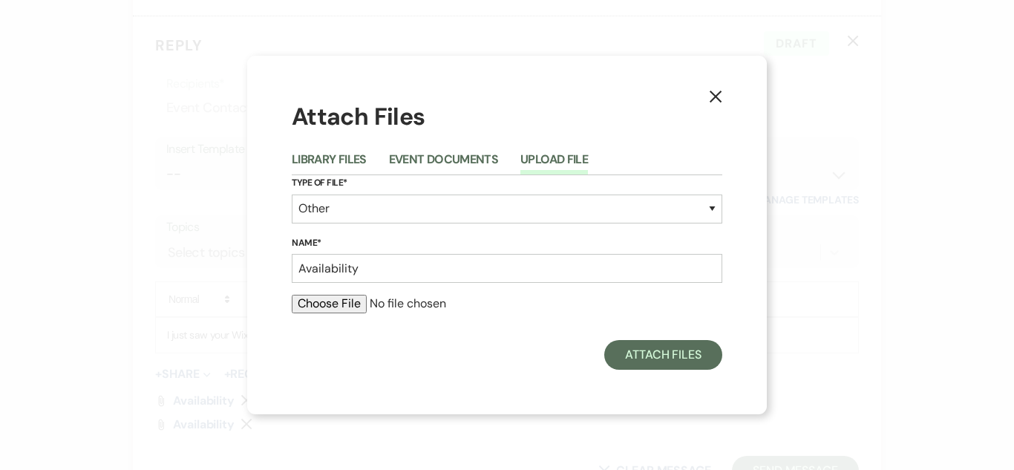
click at [320, 312] on input "file" at bounding box center [507, 304] width 430 height 18
type input "C:\fakepath\Screenshot [DATE] 114201.png"
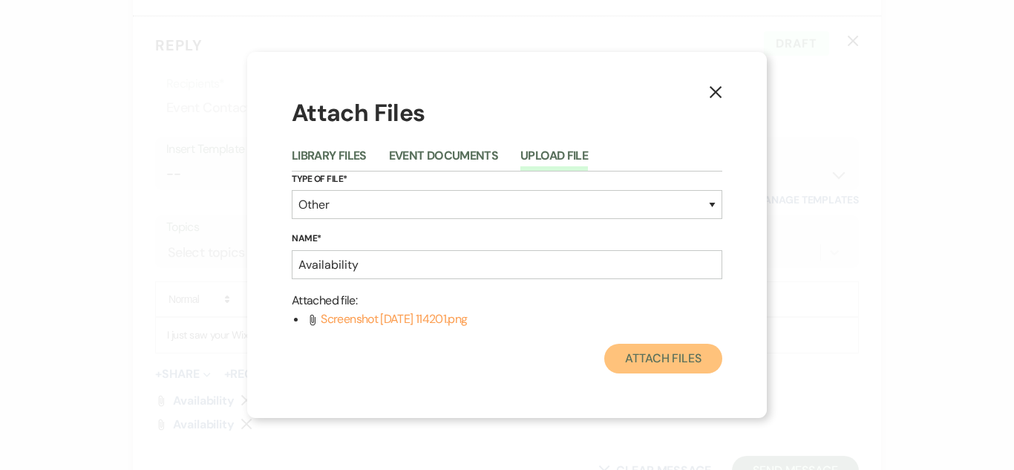
click at [701, 356] on button "Attach Files" at bounding box center [663, 359] width 118 height 30
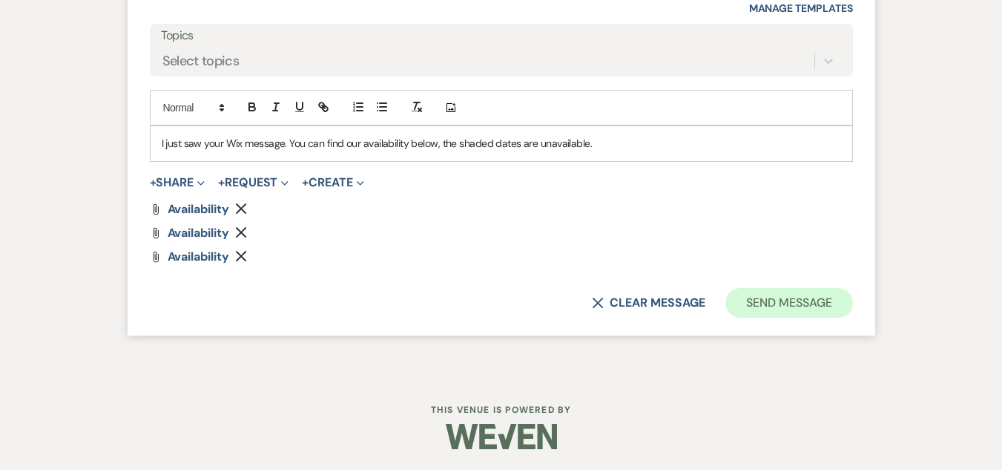
scroll to position [1620, 0]
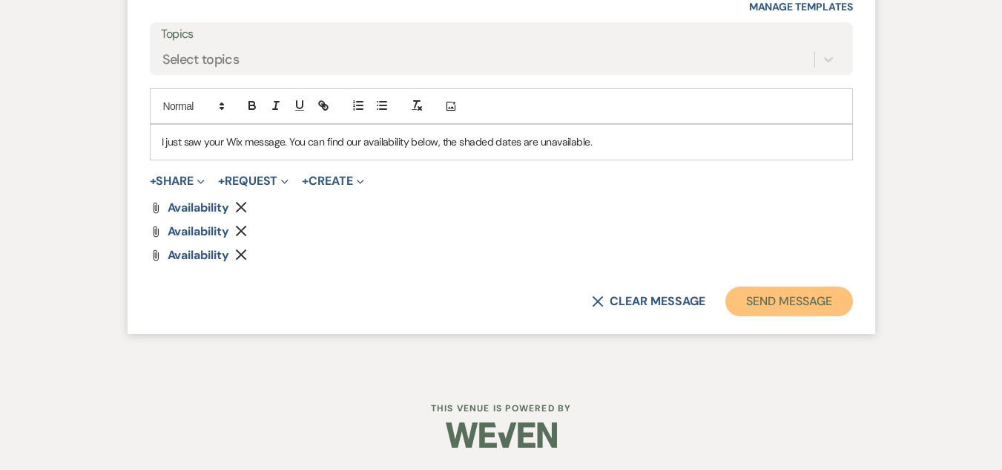
click at [809, 293] on button "Send Message" at bounding box center [789, 301] width 127 height 30
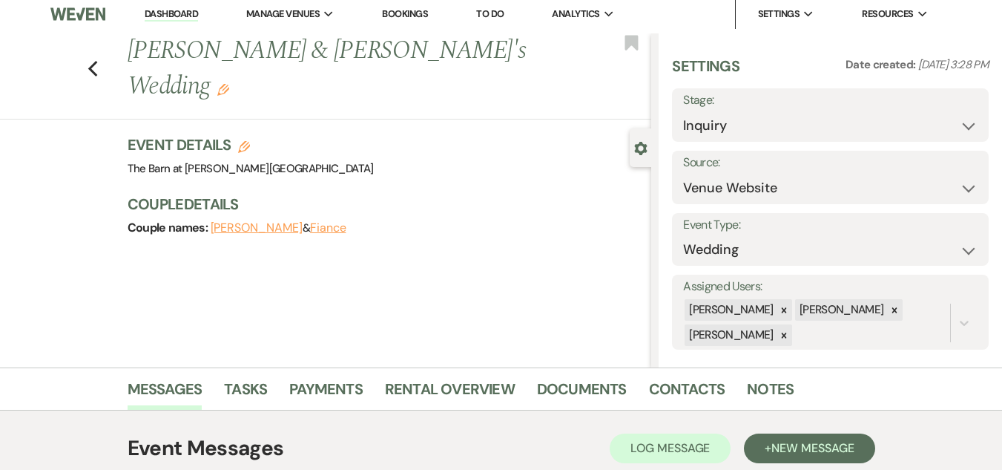
scroll to position [0, 0]
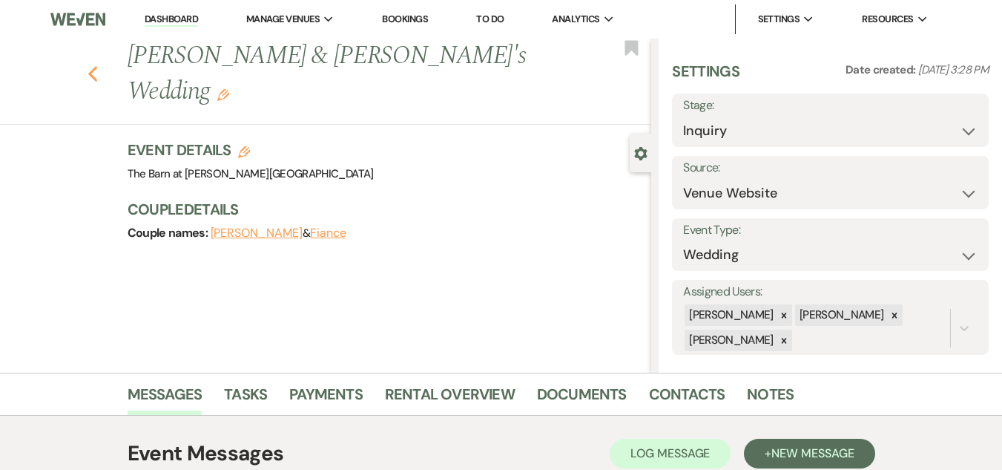
click at [99, 65] on icon "Previous" at bounding box center [93, 74] width 11 height 18
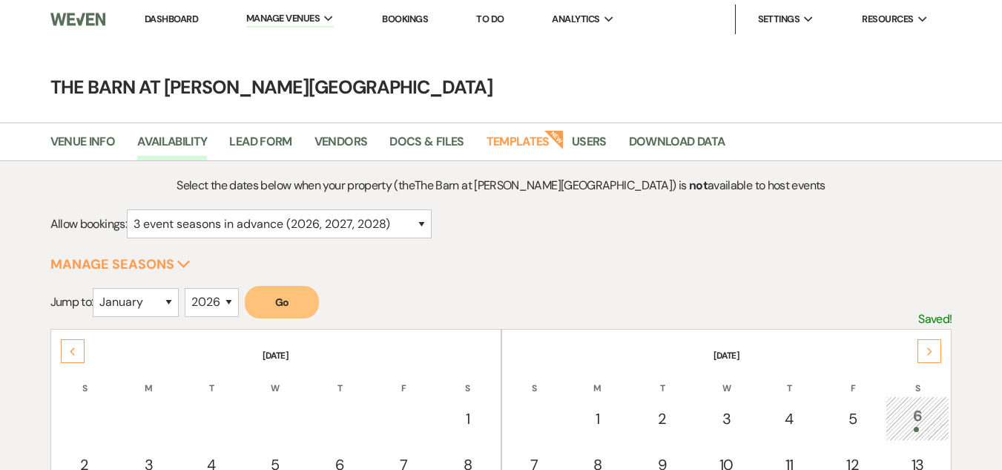
select select "3"
select select "2026"
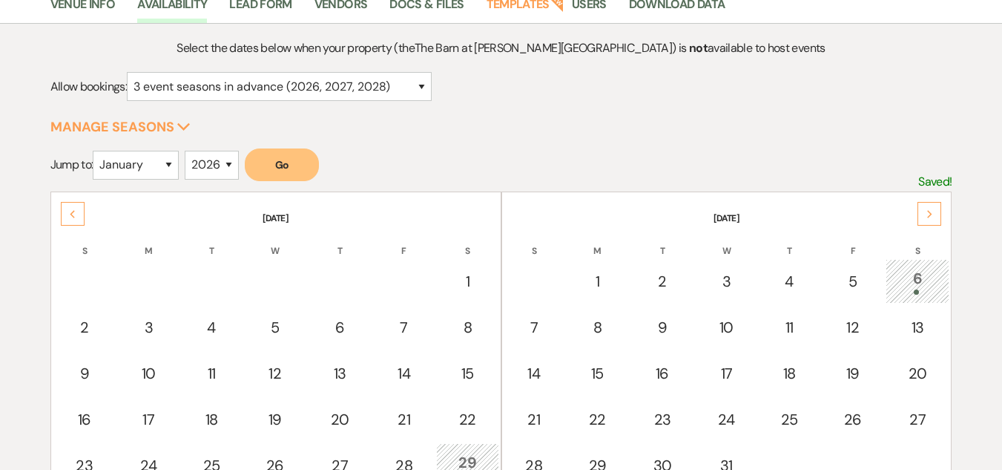
scroll to position [148, 0]
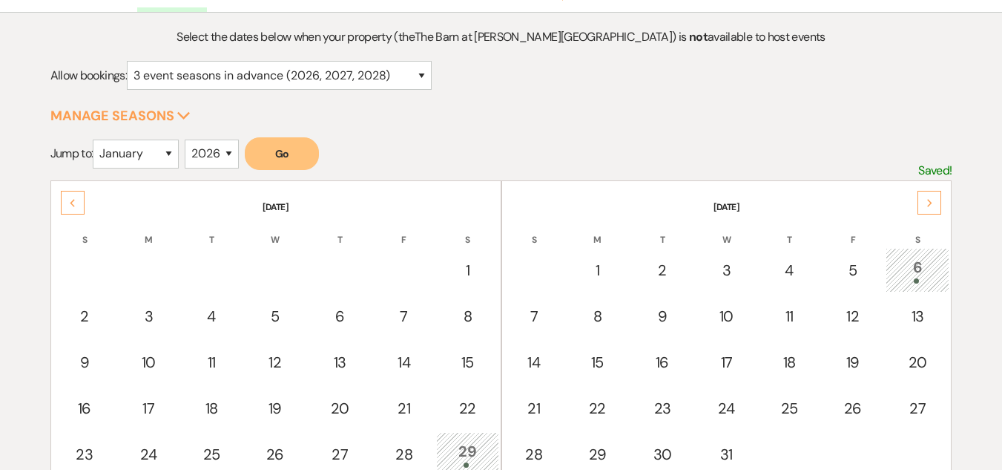
drag, startPoint x: 663, startPoint y: 176, endPoint x: 687, endPoint y: 171, distance: 24.3
click at [677, 174] on form "Jump to: January February March April May June July August September October No…" at bounding box center [501, 158] width 902 height 43
drag, startPoint x: 684, startPoint y: 188, endPoint x: 977, endPoint y: 421, distance: 374.9
drag, startPoint x: 977, startPoint y: 421, endPoint x: 950, endPoint y: 207, distance: 216.1
click at [950, 213] on div "Select the dates below when your property (the The Barn at Farrington Hollow ) …" at bounding box center [501, 358] width 1002 height 662
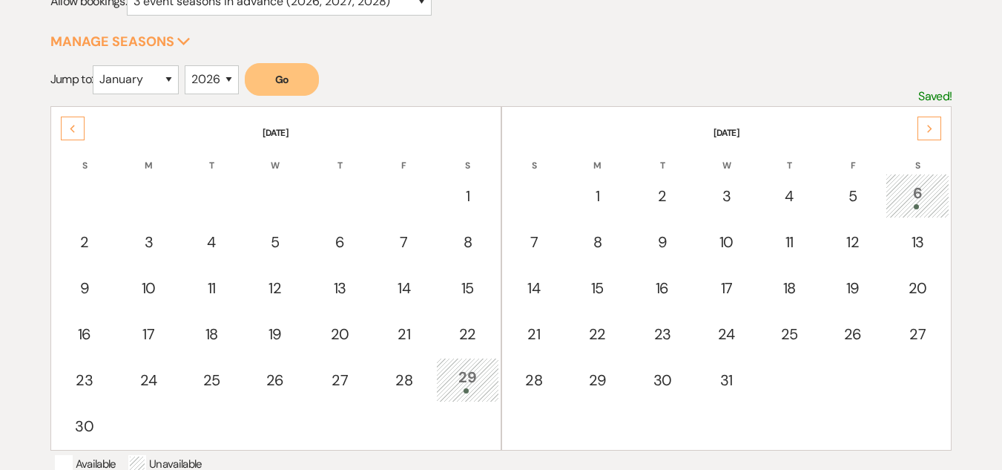
scroll to position [222, 0]
click at [940, 131] on div "Next" at bounding box center [930, 129] width 24 height 24
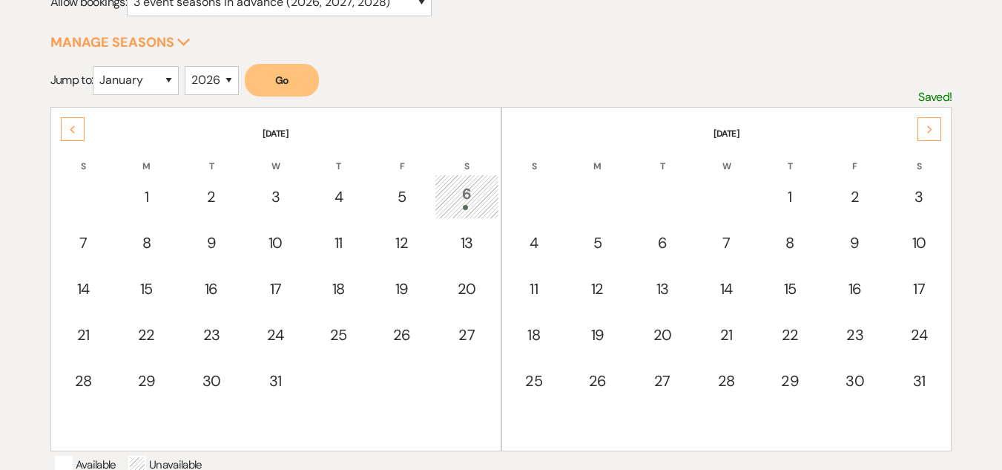
click at [929, 133] on use at bounding box center [929, 129] width 5 height 8
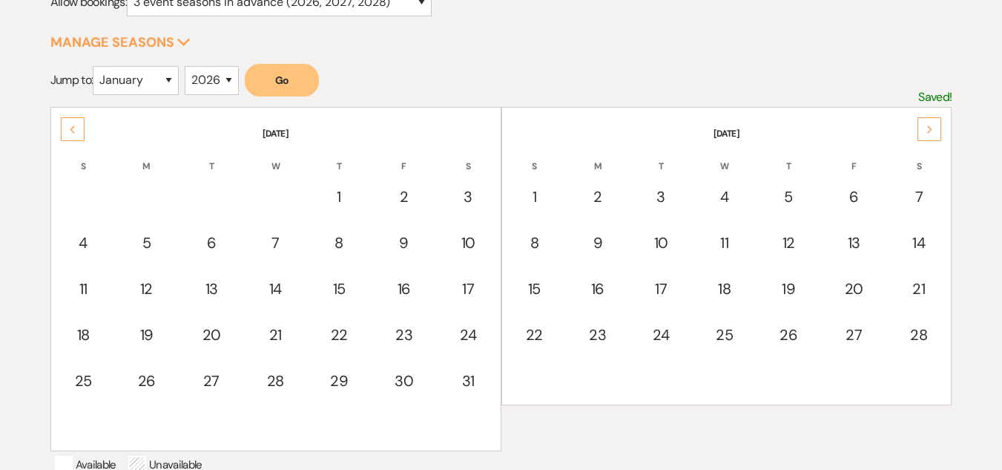
click at [929, 133] on use at bounding box center [929, 129] width 5 height 8
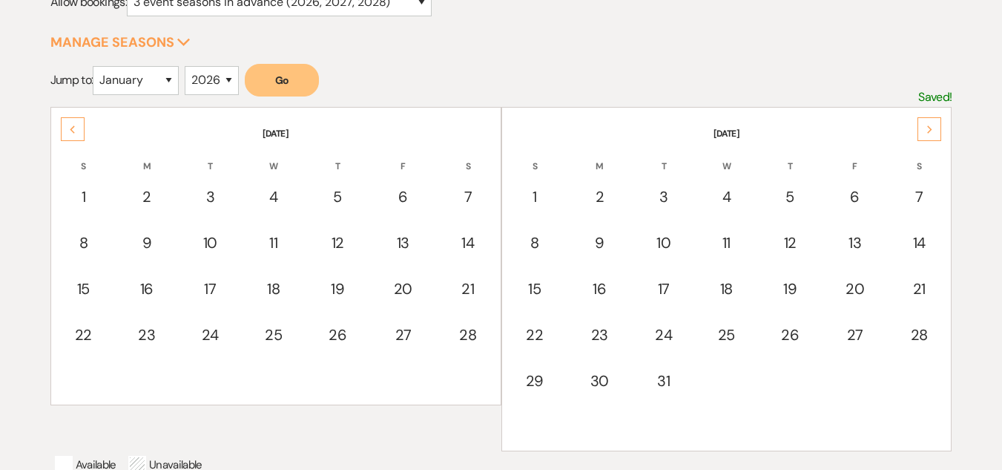
click at [929, 133] on use at bounding box center [929, 129] width 5 height 8
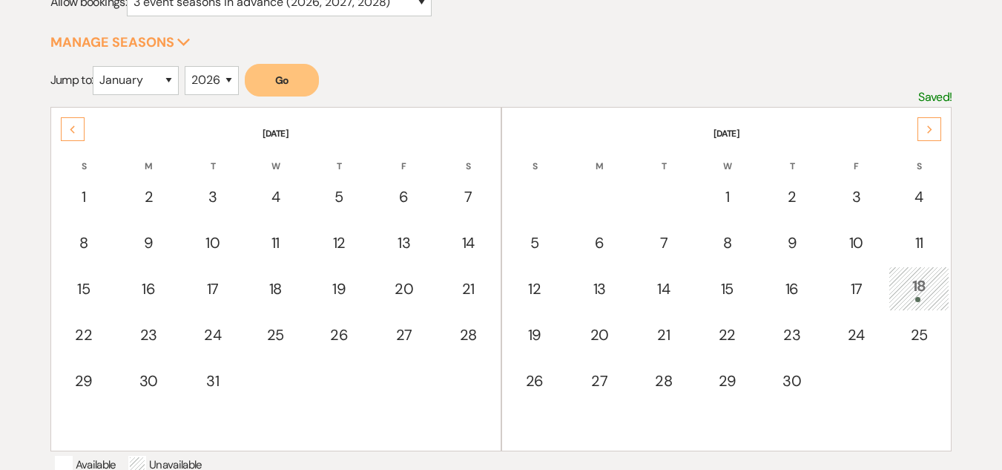
click at [929, 133] on use at bounding box center [929, 129] width 5 height 8
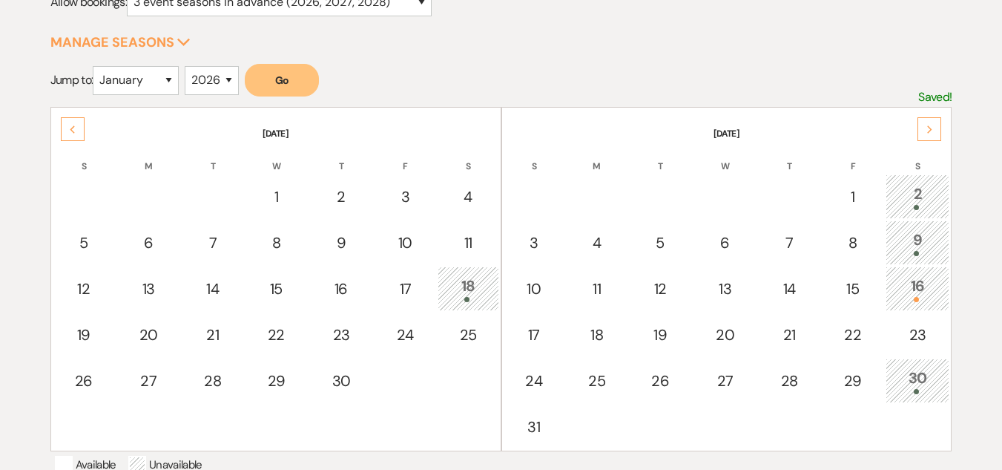
click at [927, 128] on icon "Next" at bounding box center [930, 129] width 7 height 9
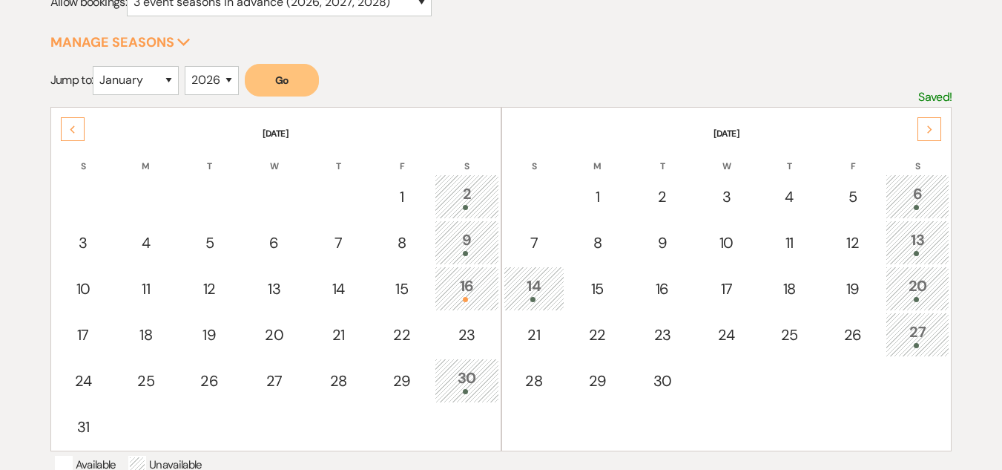
click at [927, 134] on icon "Next" at bounding box center [930, 129] width 7 height 9
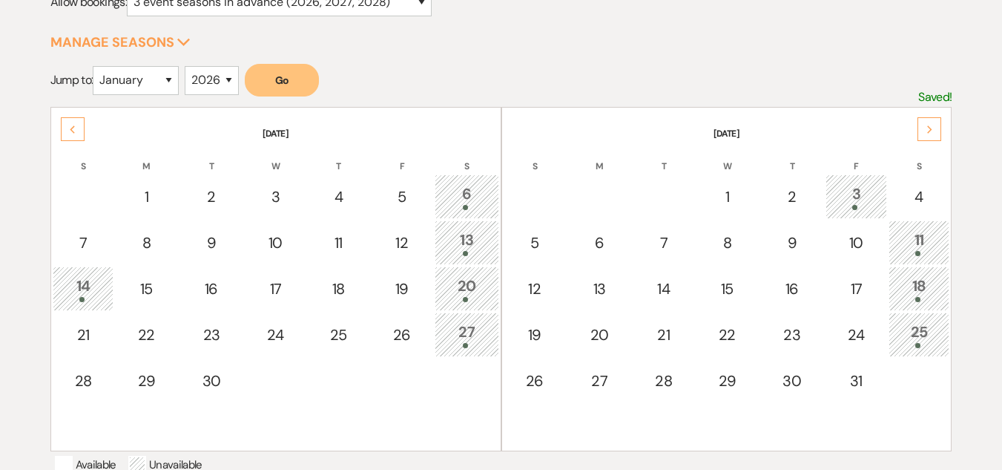
click at [927, 134] on icon "Next" at bounding box center [930, 129] width 7 height 9
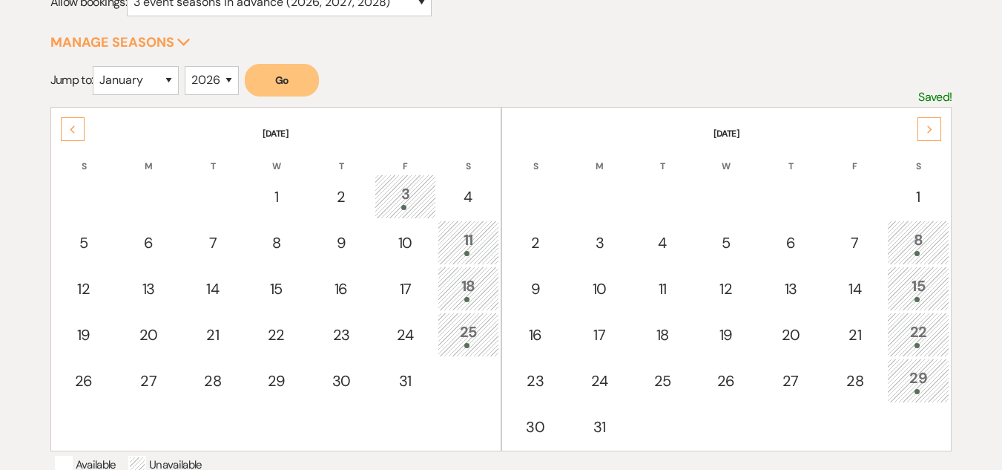
click at [931, 131] on icon "Next" at bounding box center [930, 129] width 7 height 9
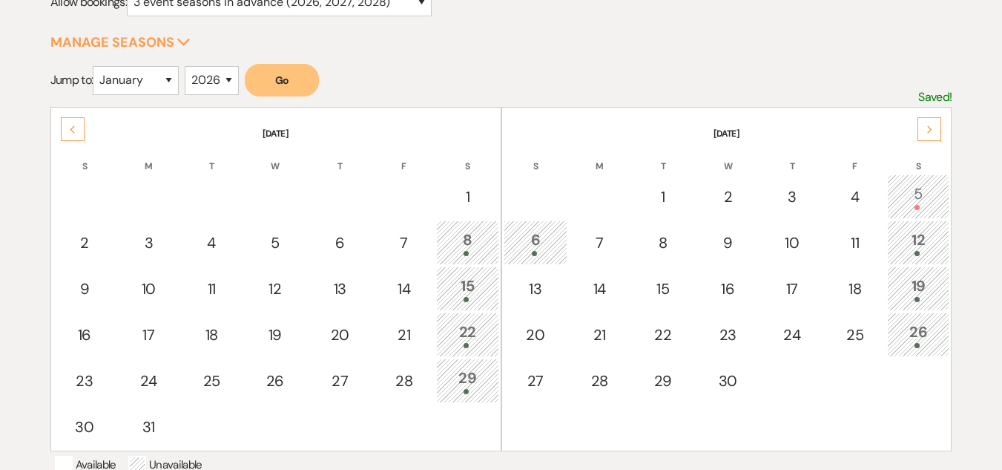
click at [931, 131] on icon "Next" at bounding box center [930, 129] width 7 height 9
